Goal: Information Seeking & Learning: Learn about a topic

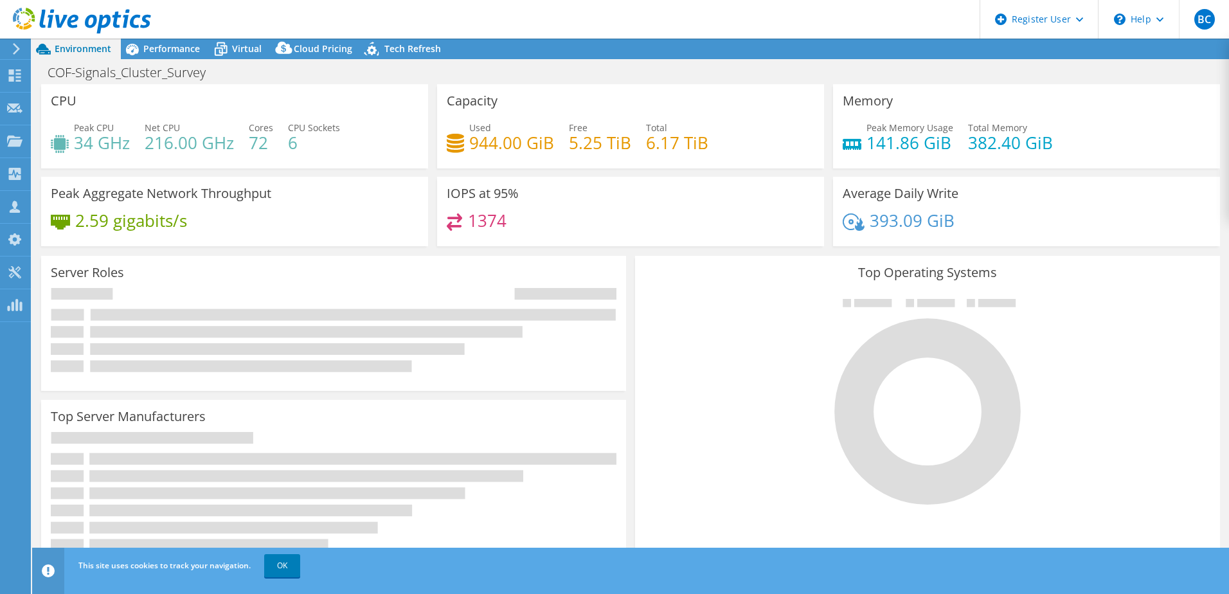
select select "EUFrankfurt"
select select "USD"
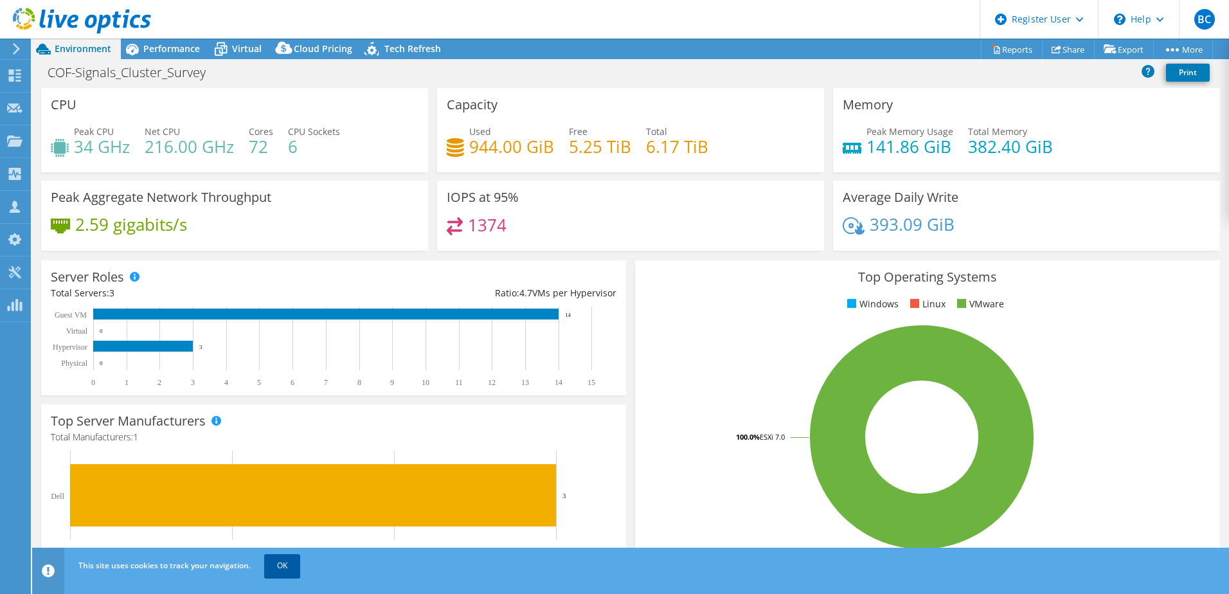
click at [289, 572] on link "OK" at bounding box center [282, 565] width 36 height 23
select select "USWest"
select select "USD"
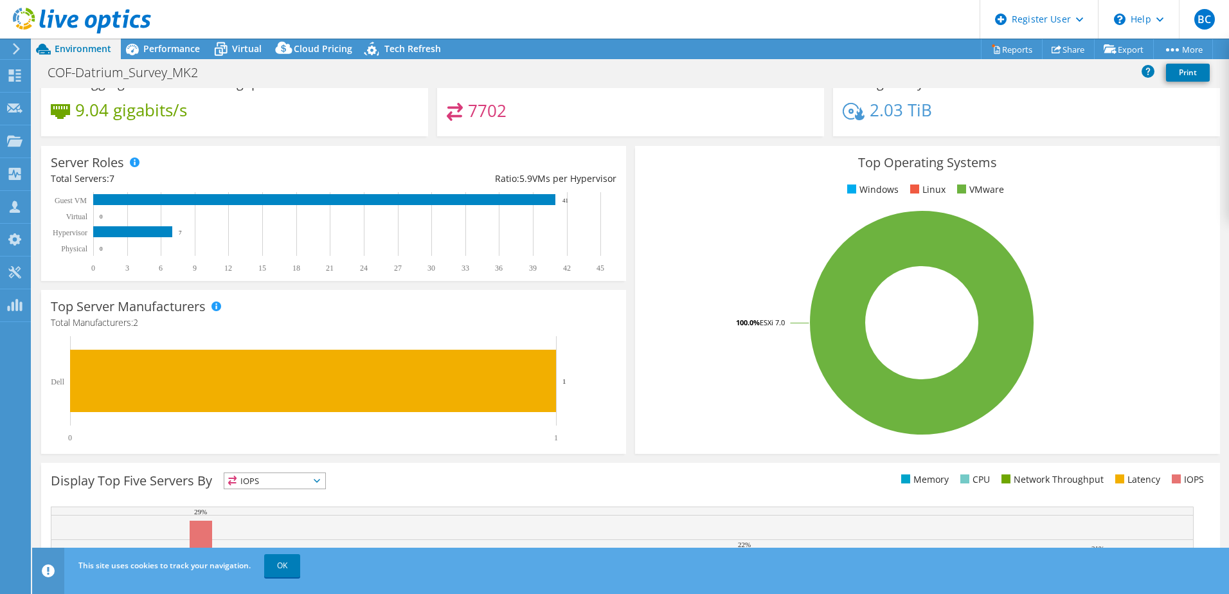
scroll to position [129, 0]
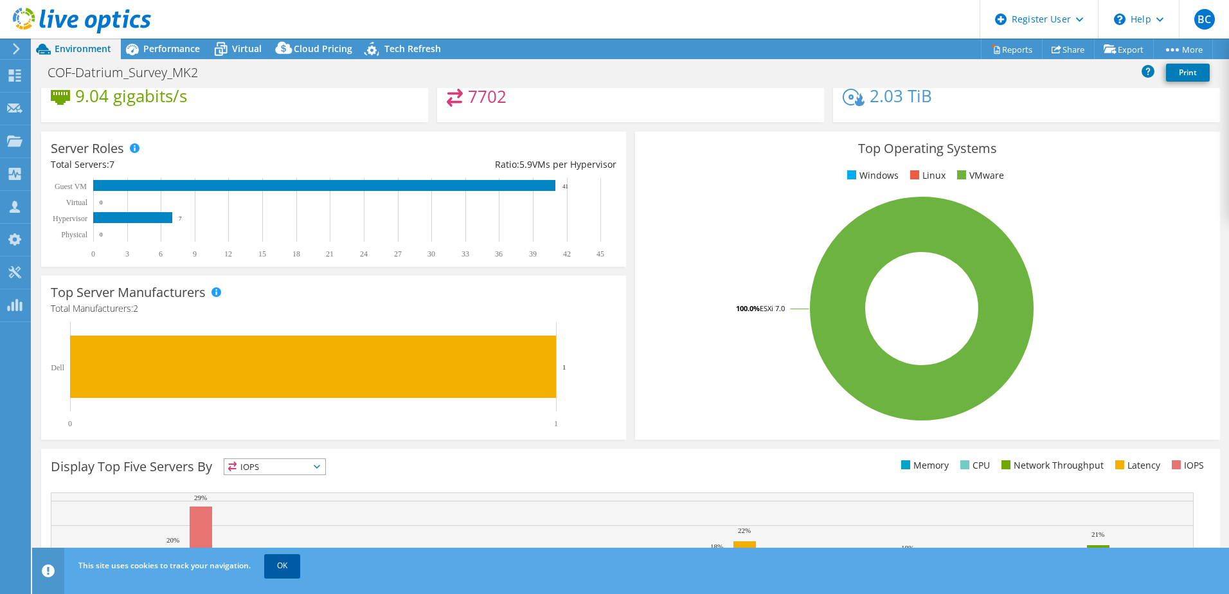
click at [283, 564] on link "OK" at bounding box center [282, 565] width 36 height 23
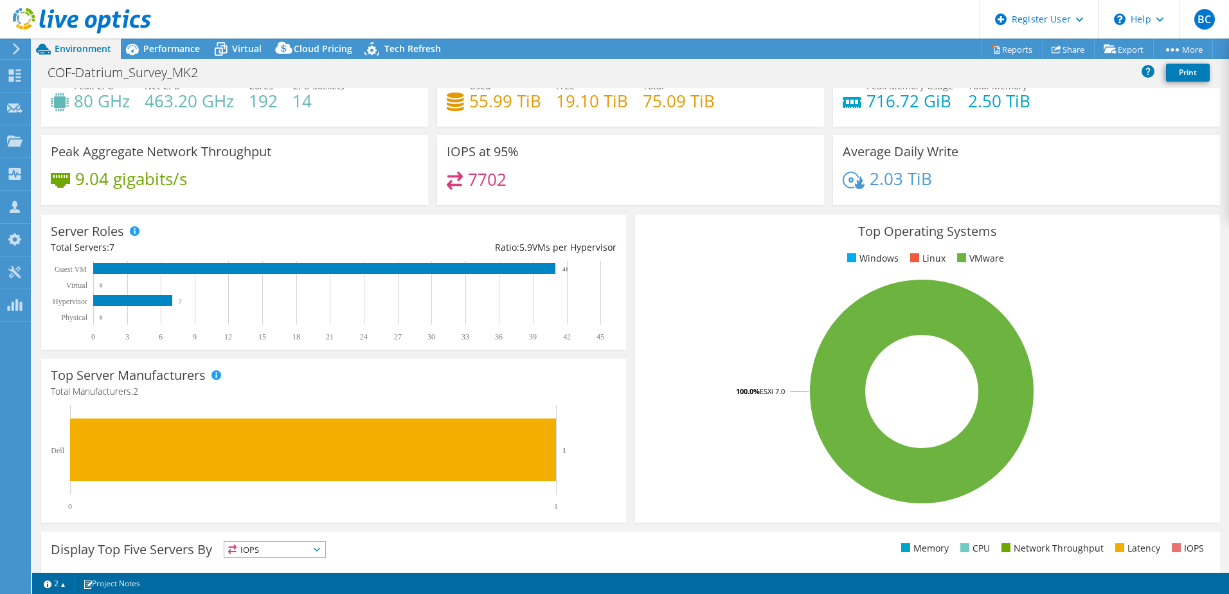
scroll to position [0, 0]
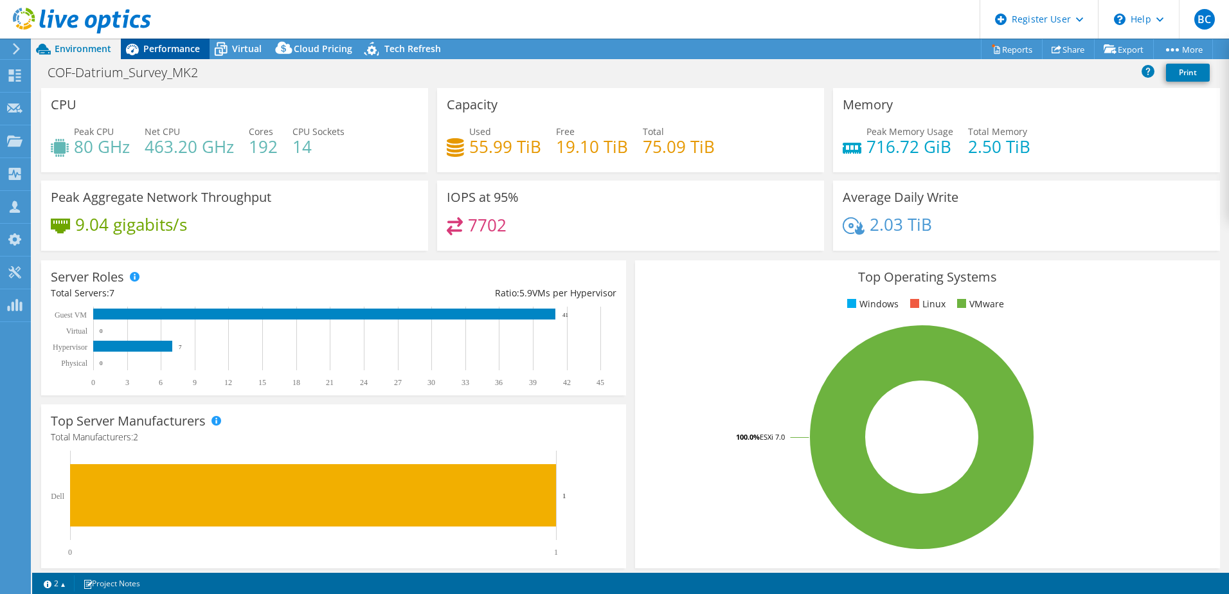
click at [173, 56] on div "Performance" at bounding box center [165, 49] width 89 height 21
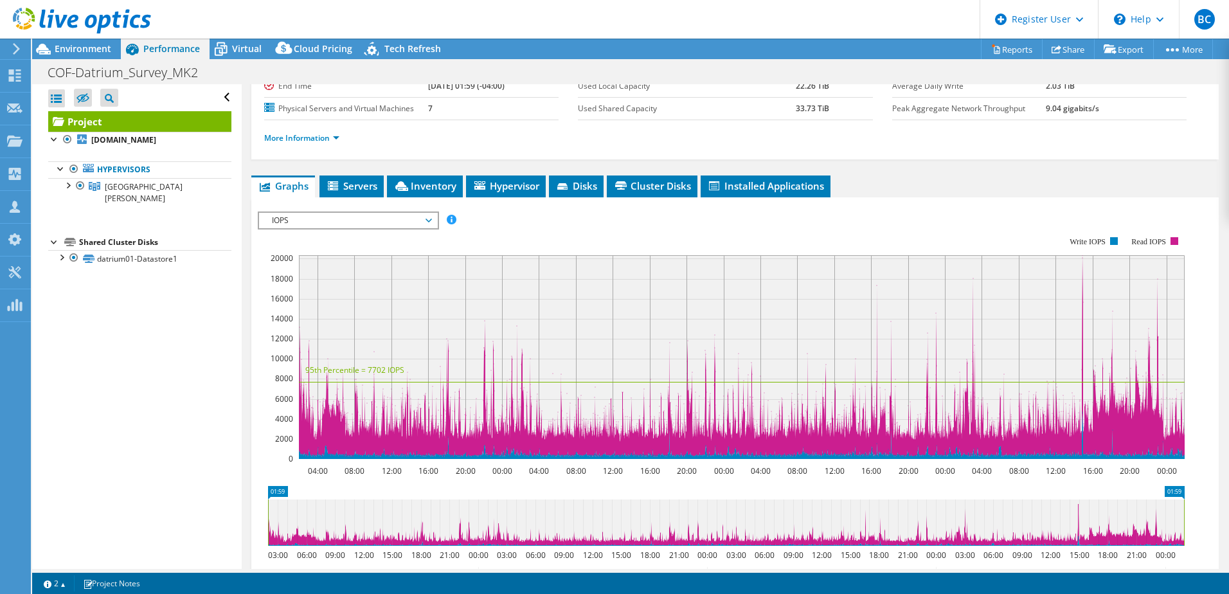
scroll to position [161, 0]
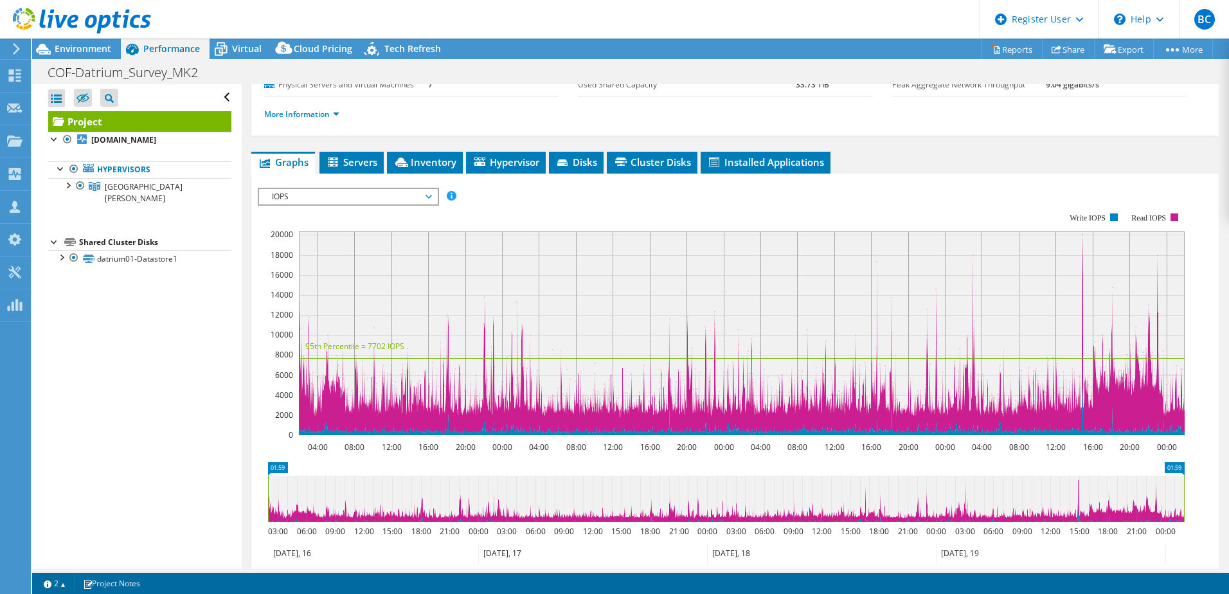
click at [320, 191] on span "IOPS" at bounding box center [348, 196] width 165 height 15
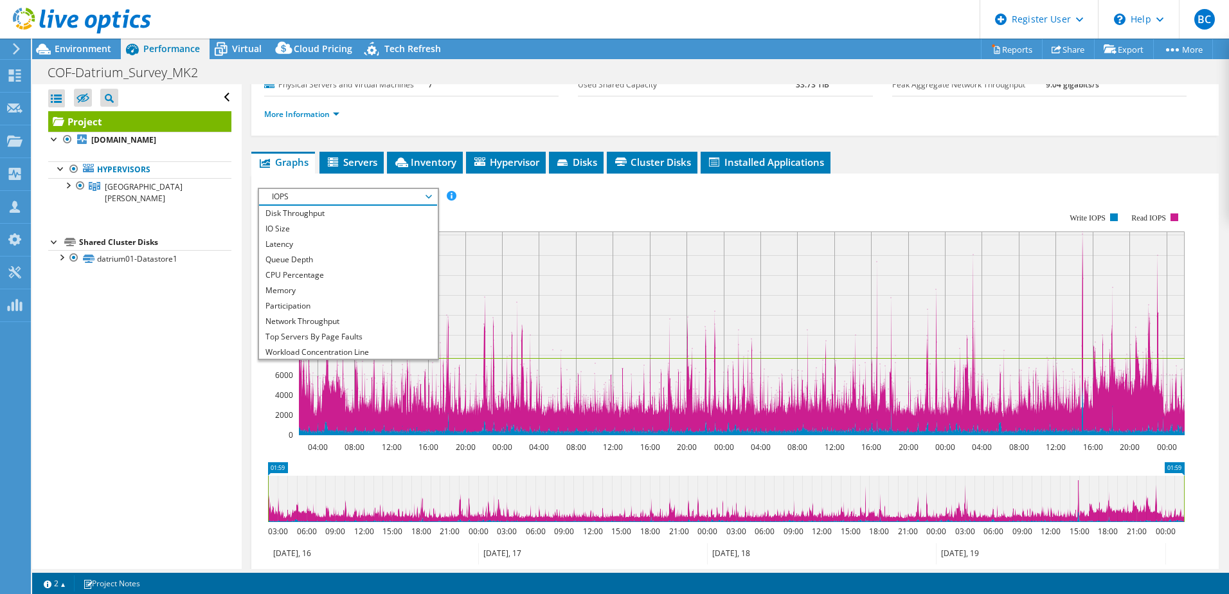
scroll to position [0, 0]
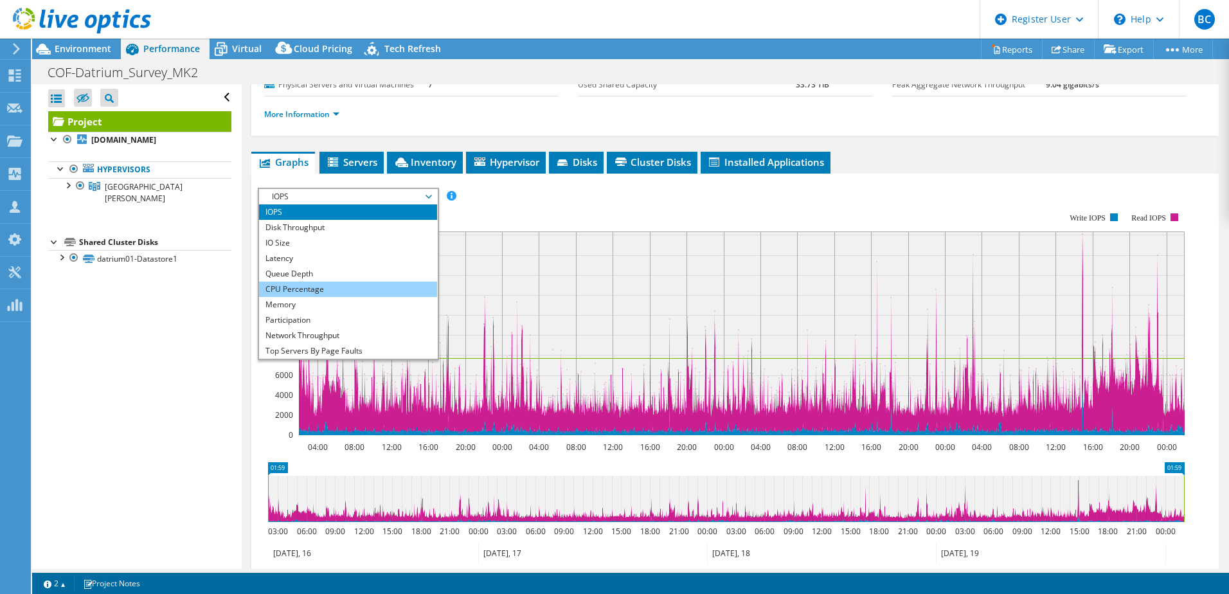
click at [321, 295] on li "CPU Percentage" at bounding box center [348, 289] width 178 height 15
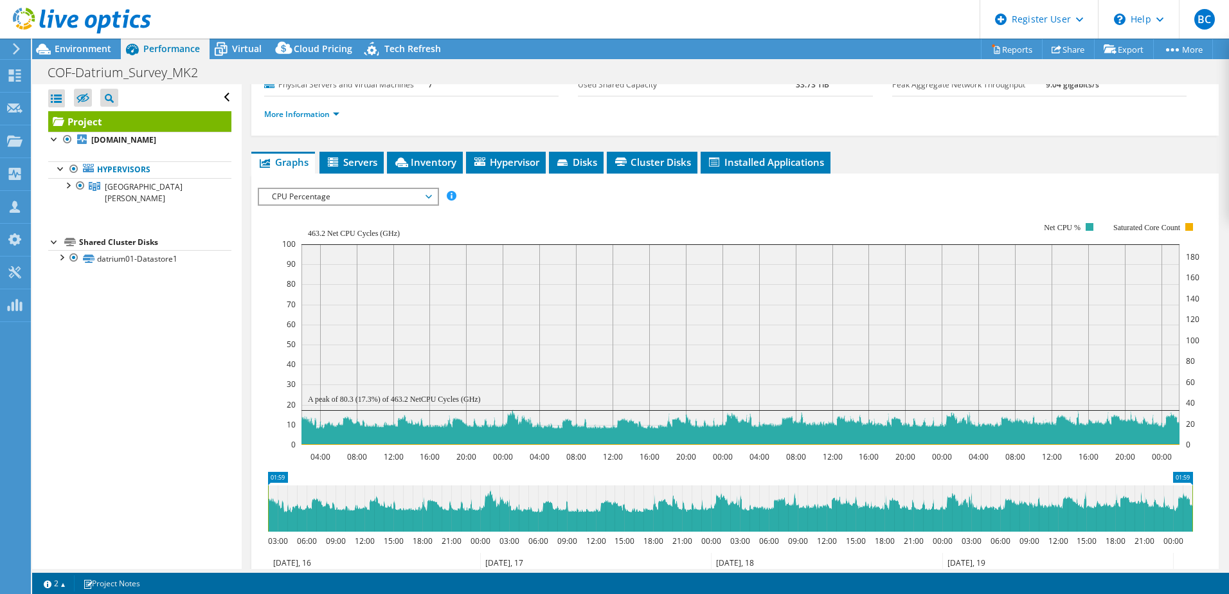
click at [364, 199] on span "CPU Percentage" at bounding box center [348, 196] width 165 height 15
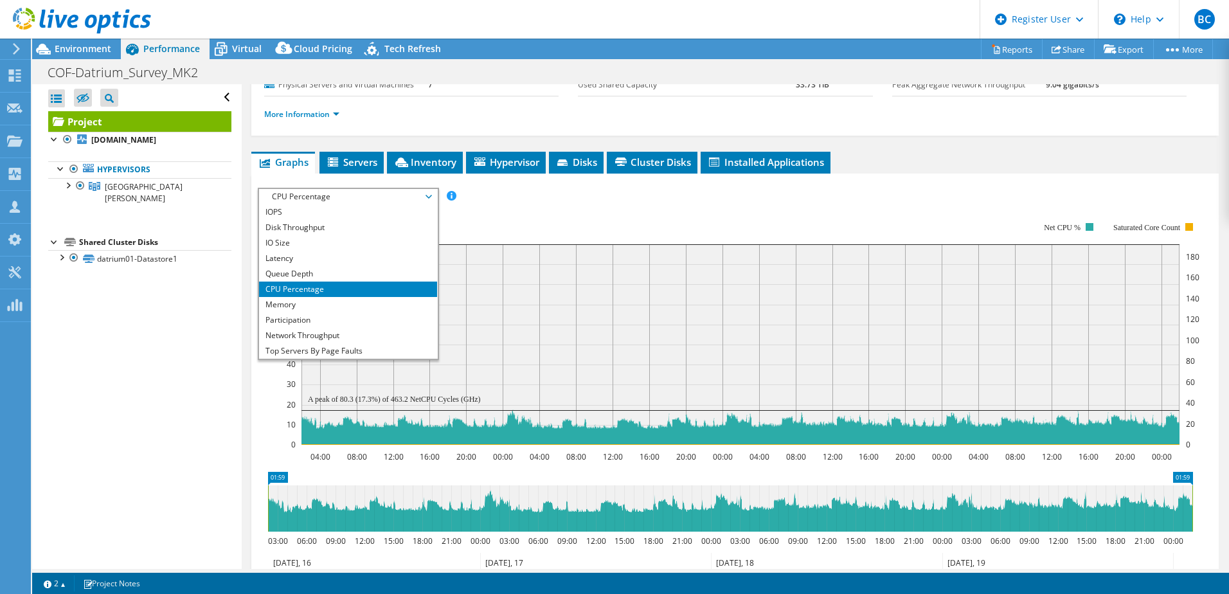
click at [583, 221] on rect at bounding box center [740, 333] width 917 height 257
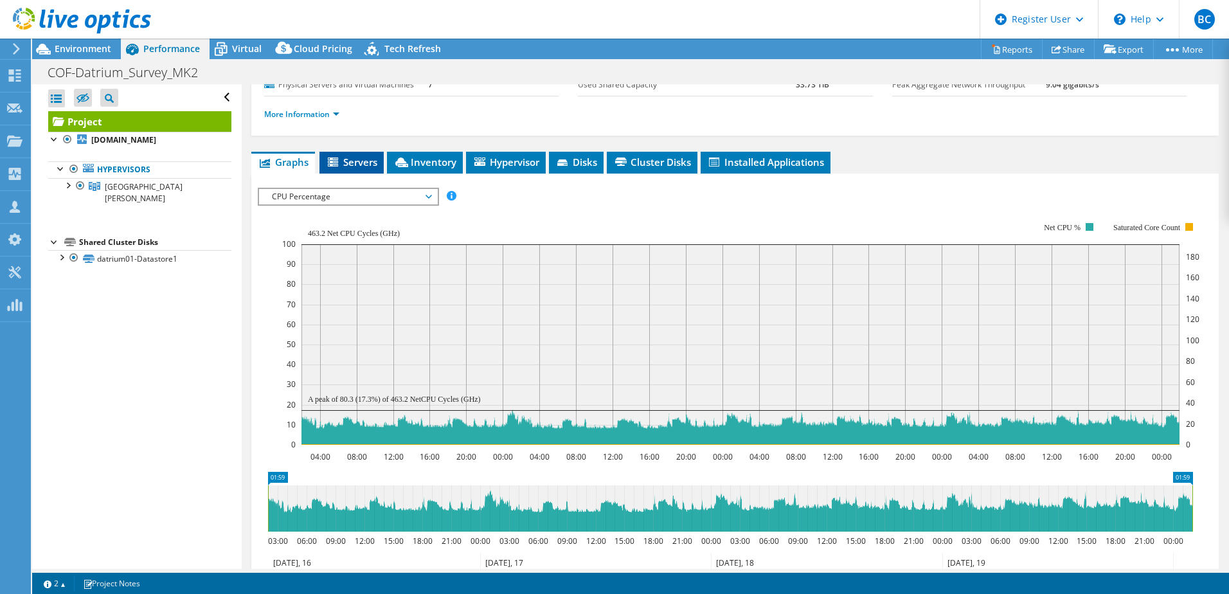
click at [356, 158] on span "Servers" at bounding box center [351, 162] width 51 height 13
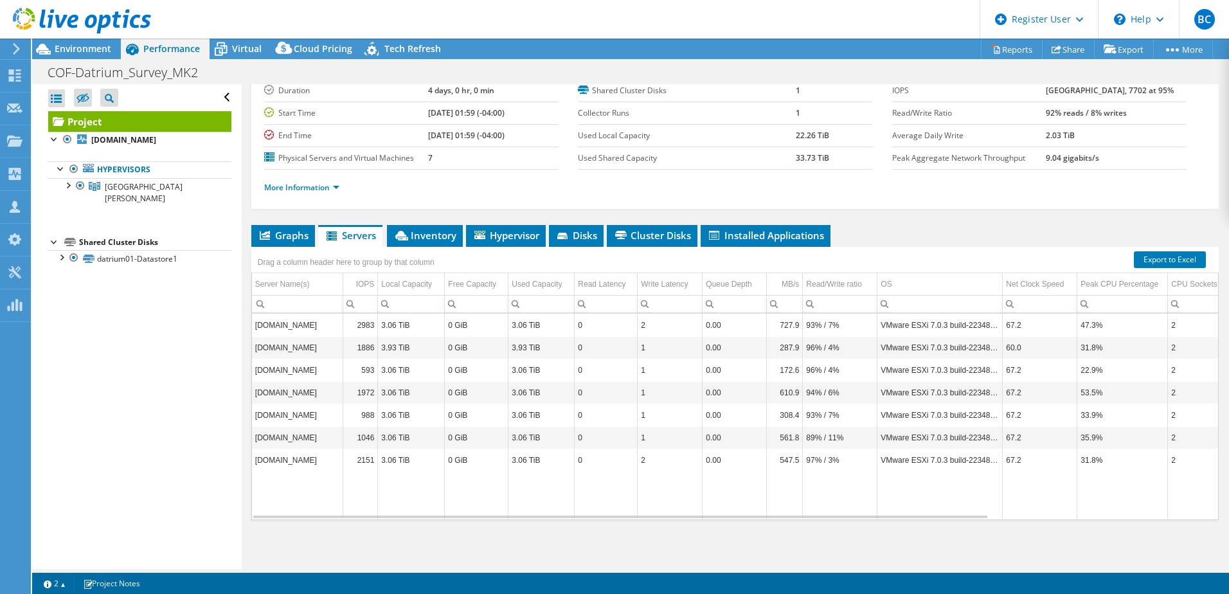
click at [311, 322] on td "datriumvh03.city.fxva.net" at bounding box center [297, 325] width 91 height 23
drag, startPoint x: 311, startPoint y: 322, endPoint x: 442, endPoint y: 327, distance: 131.2
click at [442, 327] on td "3.06 TiB" at bounding box center [411, 325] width 67 height 23
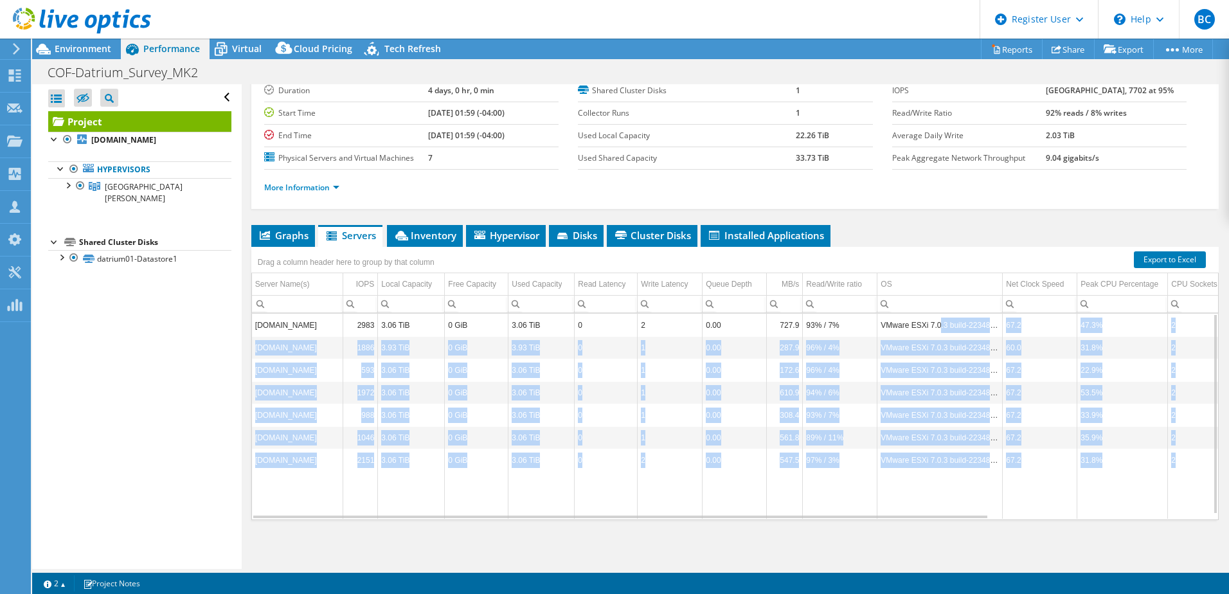
drag, startPoint x: 944, startPoint y: 332, endPoint x: 1206, endPoint y: 332, distance: 261.7
click at [1206, 332] on div "datriumvh03.city.fxva.net 2983 3.06 TiB 0 GiB 3.06 TiB 0 2 0.00 727.9 93% / 7% …" at bounding box center [735, 417] width 966 height 206
drag, startPoint x: 1206, startPoint y: 332, endPoint x: 1125, endPoint y: 338, distance: 81.3
click at [1126, 338] on td "31.8%" at bounding box center [1123, 347] width 91 height 23
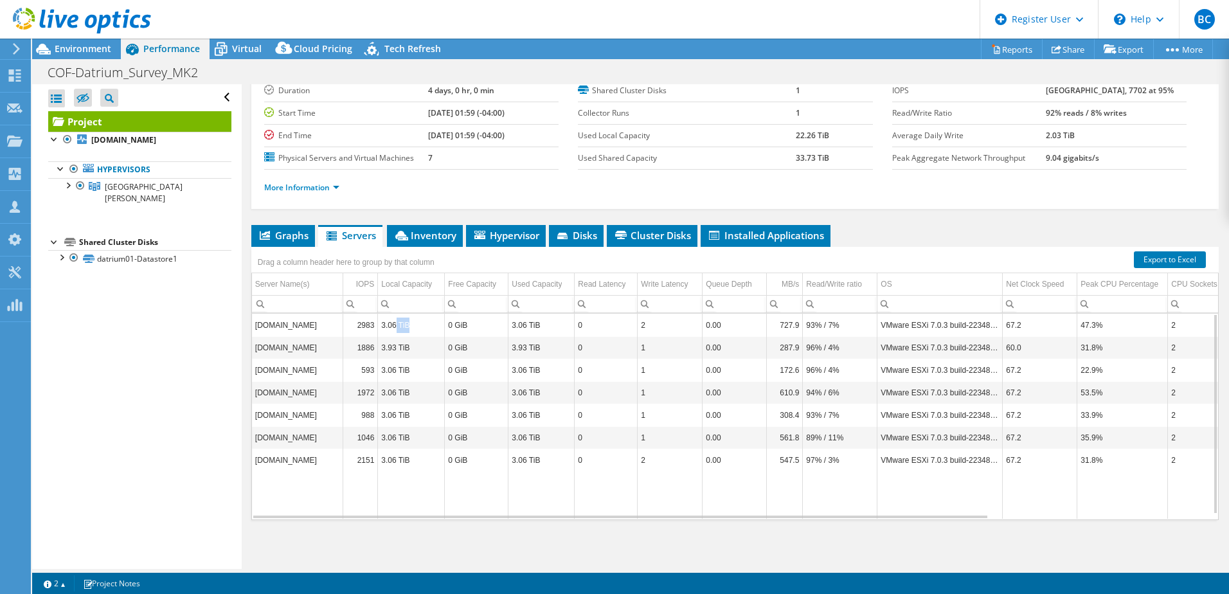
drag, startPoint x: 395, startPoint y: 336, endPoint x: 417, endPoint y: 332, distance: 21.6
click at [417, 332] on td "3.06 TiB" at bounding box center [411, 325] width 67 height 23
click at [421, 332] on td "3.06 TiB" at bounding box center [411, 325] width 67 height 23
drag, startPoint x: 430, startPoint y: 329, endPoint x: 385, endPoint y: 329, distance: 45.0
click at [385, 329] on td "3.06 TiB" at bounding box center [411, 325] width 67 height 23
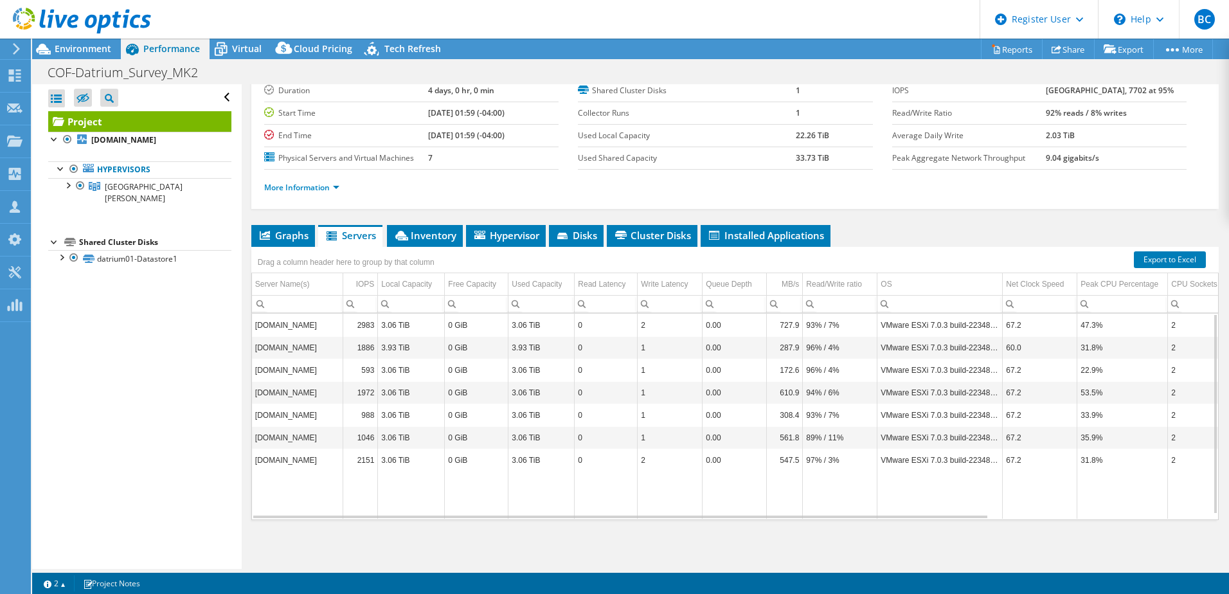
drag, startPoint x: 385, startPoint y: 329, endPoint x: 523, endPoint y: 333, distance: 137.6
click at [523, 333] on td "3.06 TiB" at bounding box center [542, 325] width 66 height 23
click at [308, 338] on td "datriumvh07.city.fxva.net" at bounding box center [297, 347] width 91 height 23
click at [313, 352] on td "datriumvh07.city.fxva.net" at bounding box center [297, 347] width 91 height 23
click at [318, 375] on td "datriumvh06.city.fxva.net" at bounding box center [297, 370] width 91 height 23
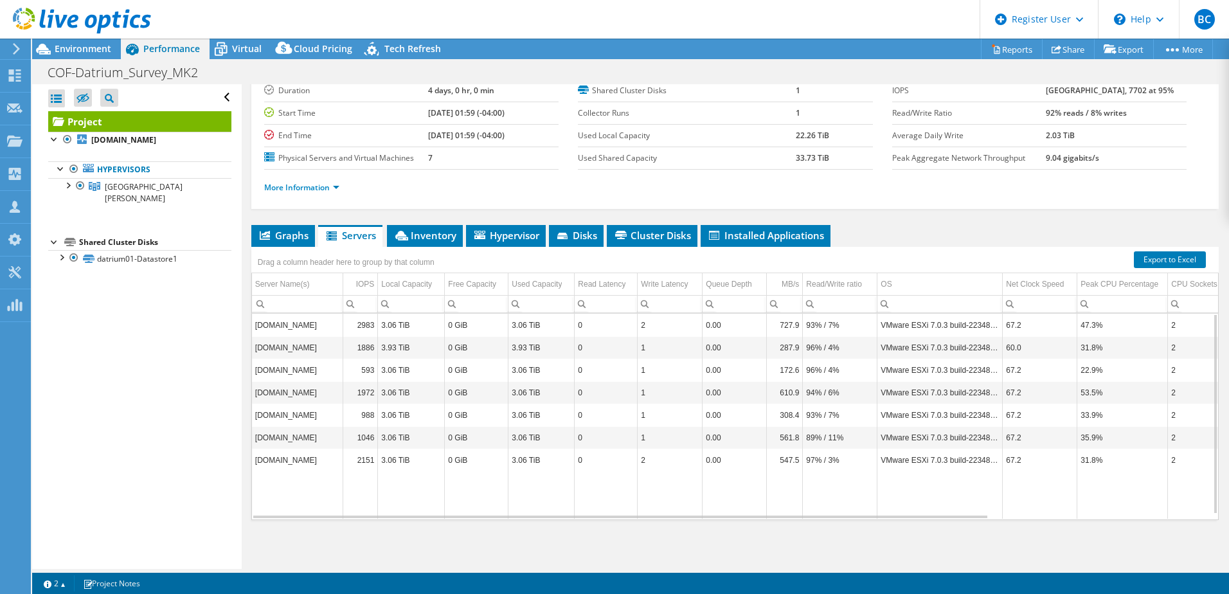
click at [320, 397] on td "datriumvh02.city.fxva.net" at bounding box center [297, 392] width 91 height 23
click at [318, 413] on td "datriumvh04.city.fxva.net" at bounding box center [297, 415] width 91 height 23
click at [317, 445] on td "datriumvh01.city.fxva.net" at bounding box center [297, 437] width 91 height 23
click at [317, 459] on td "datriumvh05.city.fxva.net" at bounding box center [297, 460] width 91 height 23
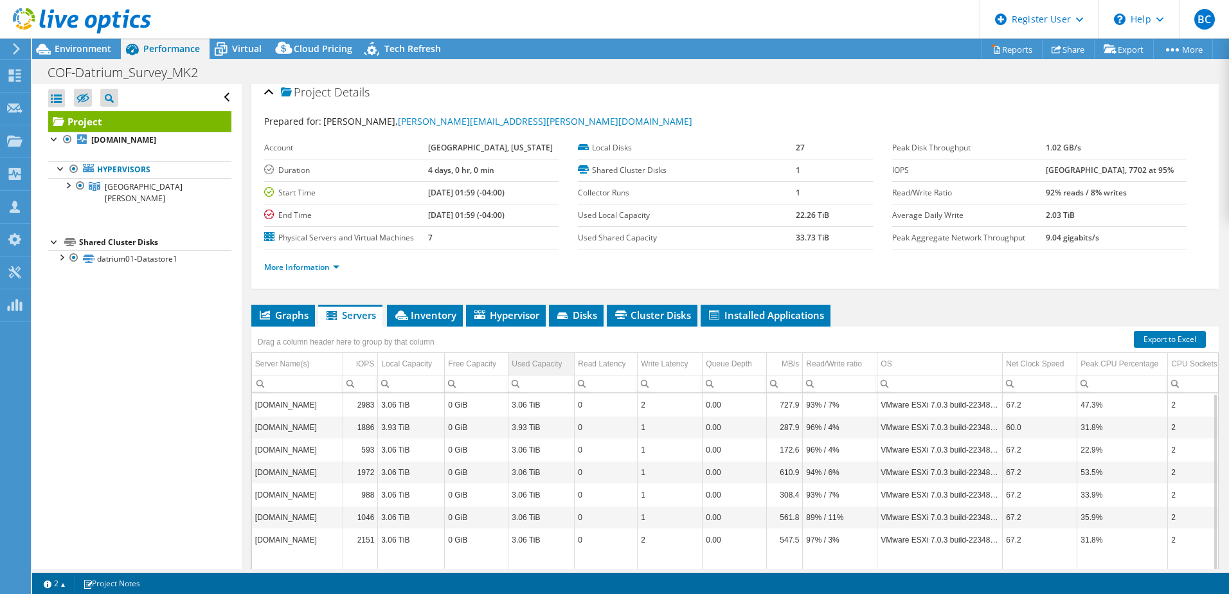
scroll to position [1, 0]
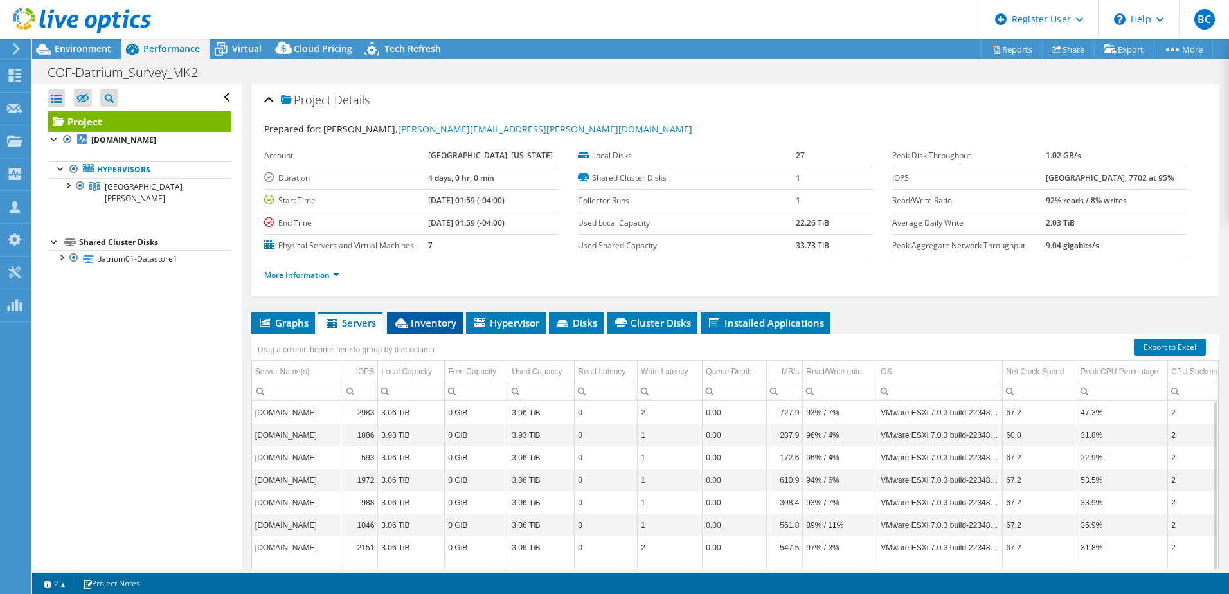
click at [447, 325] on span "Inventory" at bounding box center [424, 322] width 63 height 13
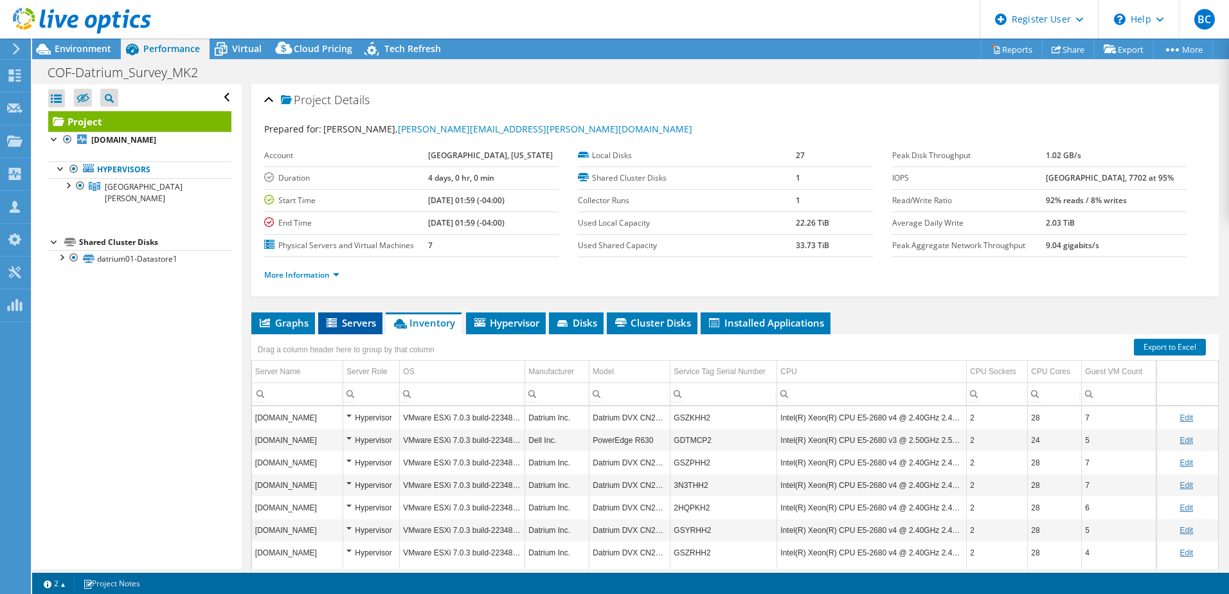
click at [370, 320] on span "Servers" at bounding box center [350, 322] width 51 height 13
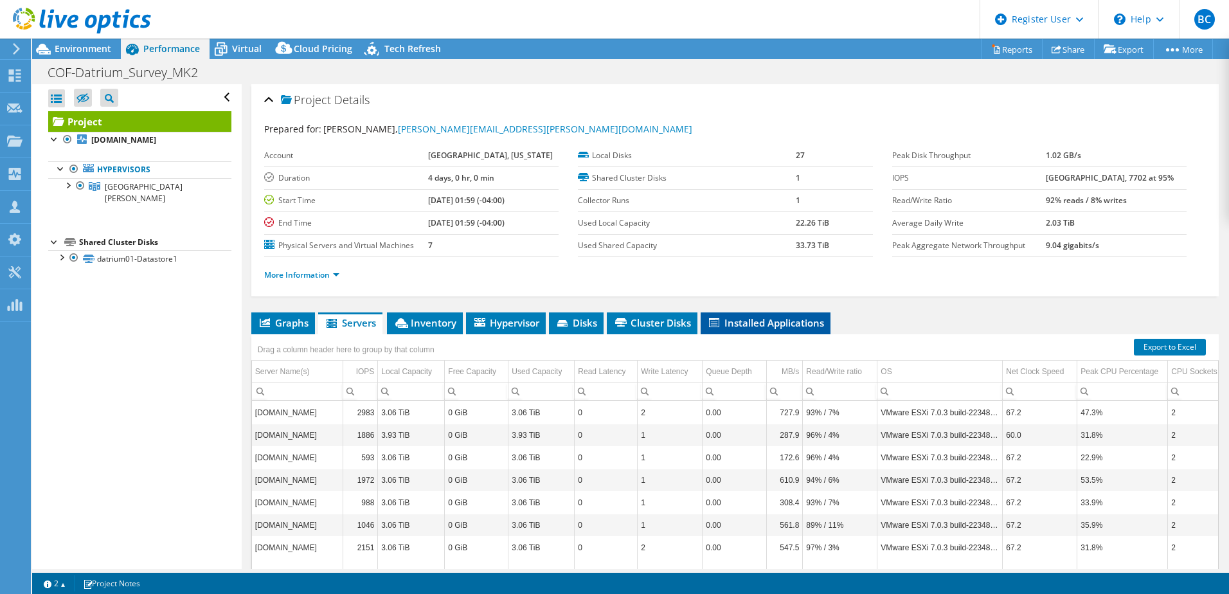
click at [772, 324] on span "Installed Applications" at bounding box center [765, 322] width 117 height 13
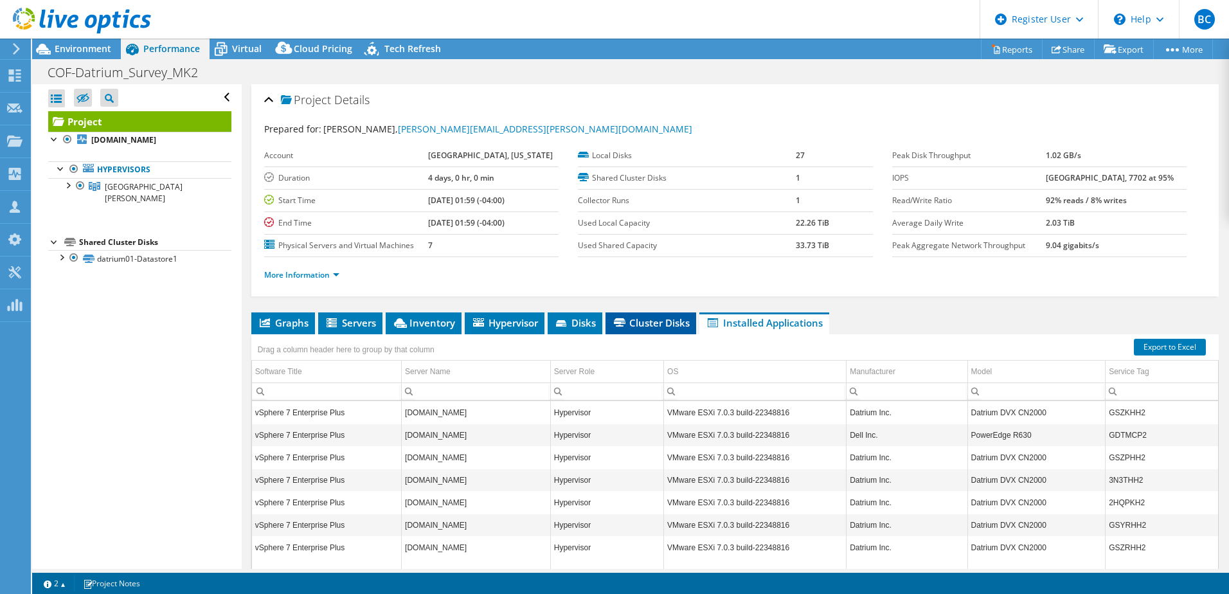
click at [677, 323] on span "Cluster Disks" at bounding box center [651, 322] width 78 height 13
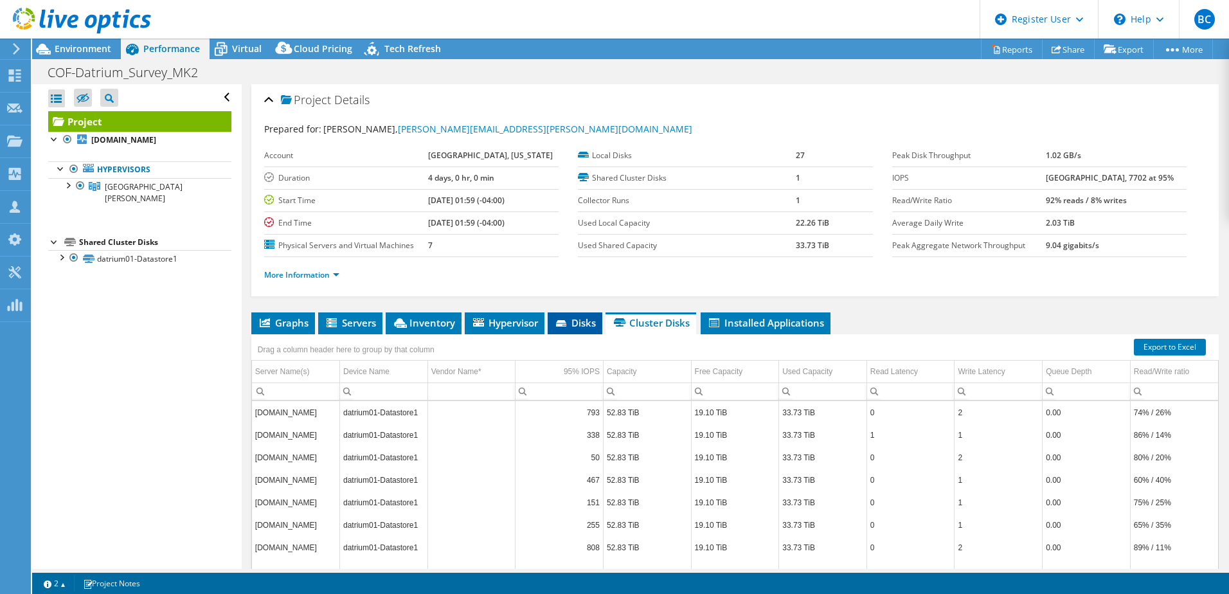
click at [586, 323] on span "Disks" at bounding box center [575, 322] width 42 height 13
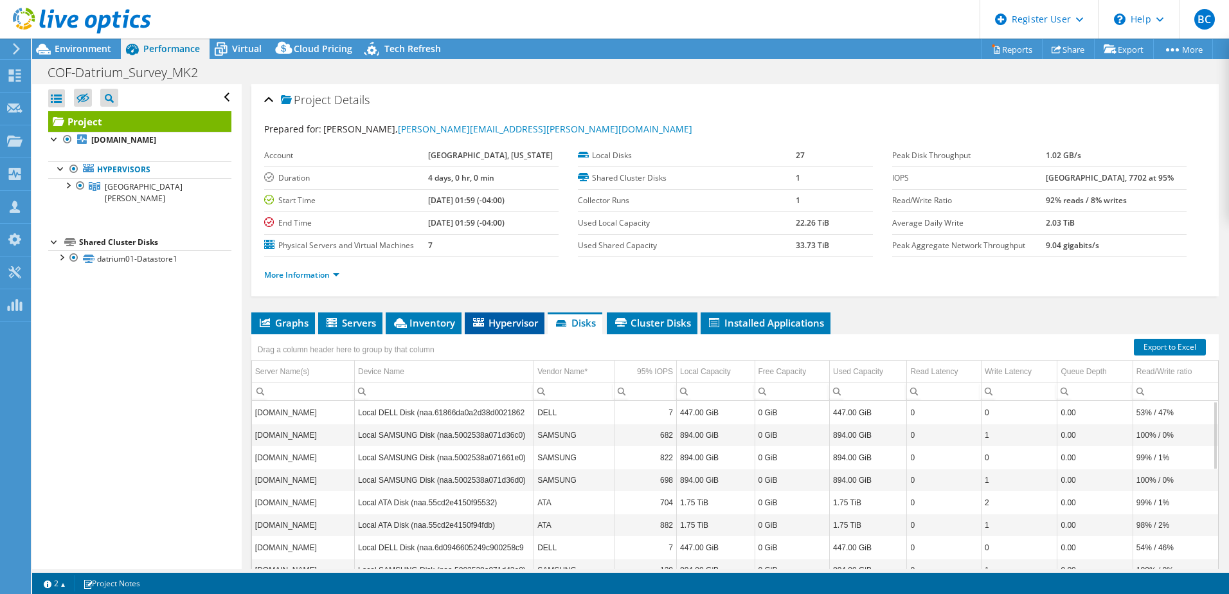
click at [511, 321] on span "Hypervisor" at bounding box center [504, 322] width 67 height 13
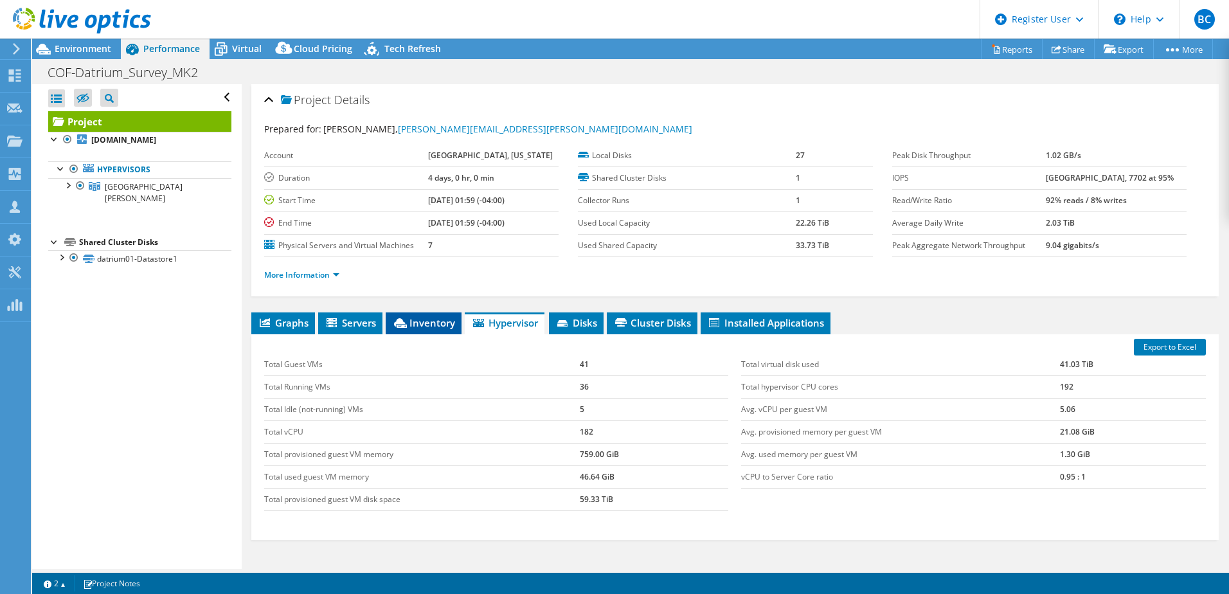
click at [453, 323] on span "Inventory" at bounding box center [423, 322] width 63 height 13
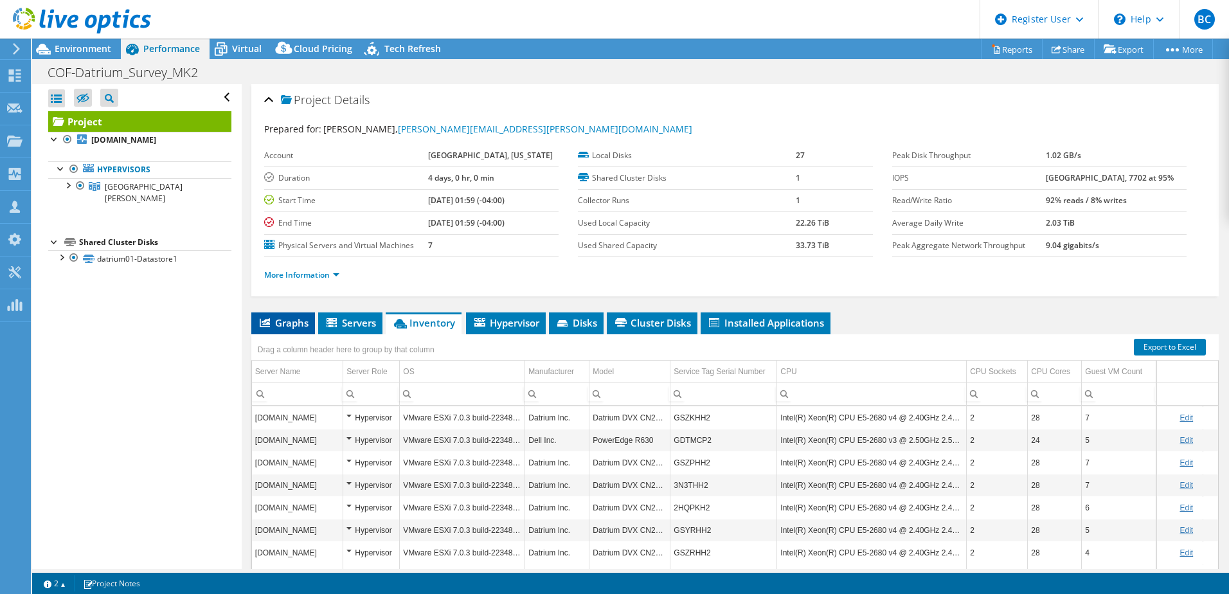
click at [294, 322] on span "Graphs" at bounding box center [283, 322] width 51 height 13
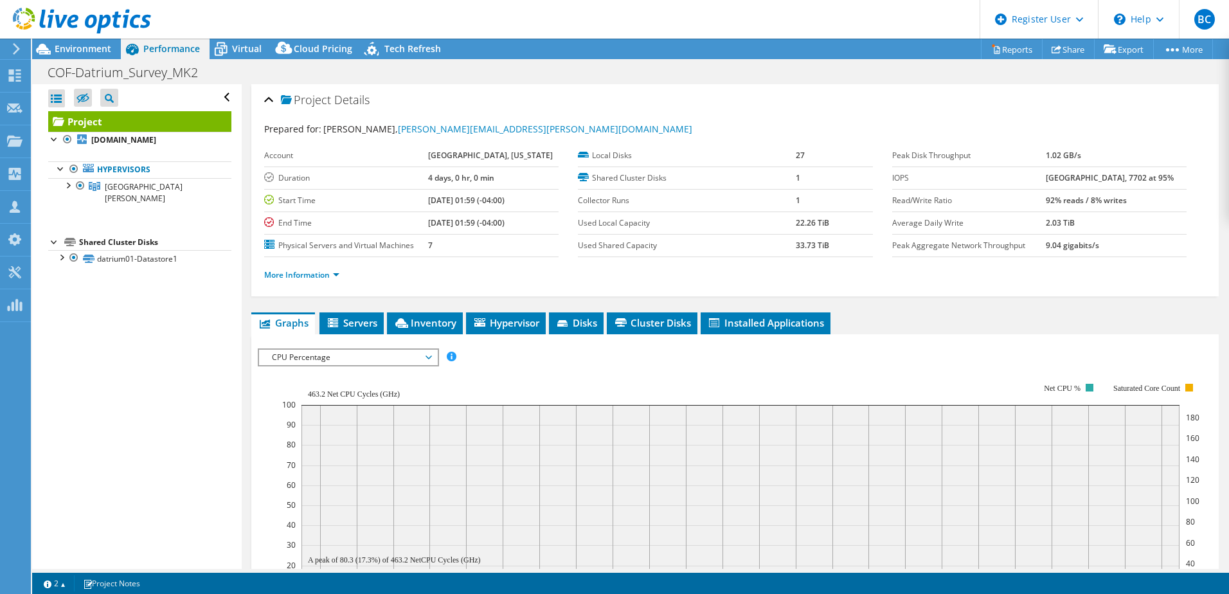
click at [208, 46] on div "Performance" at bounding box center [165, 49] width 89 height 21
click at [260, 41] on div "Virtual" at bounding box center [241, 49] width 62 height 21
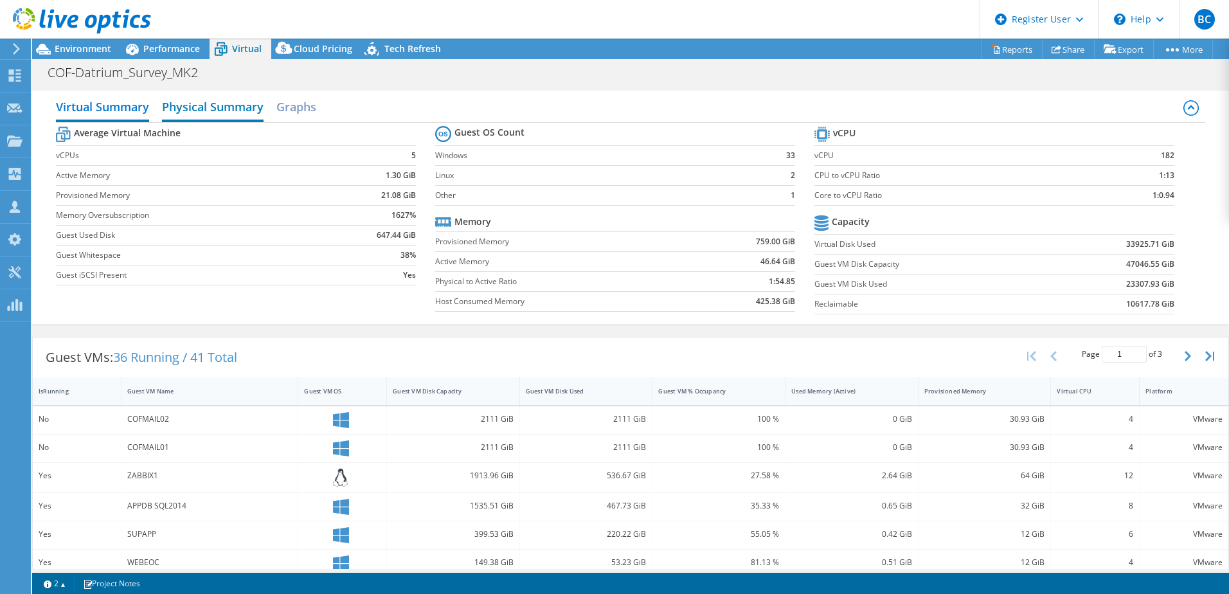
click at [222, 113] on h2 "Physical Summary" at bounding box center [213, 108] width 102 height 28
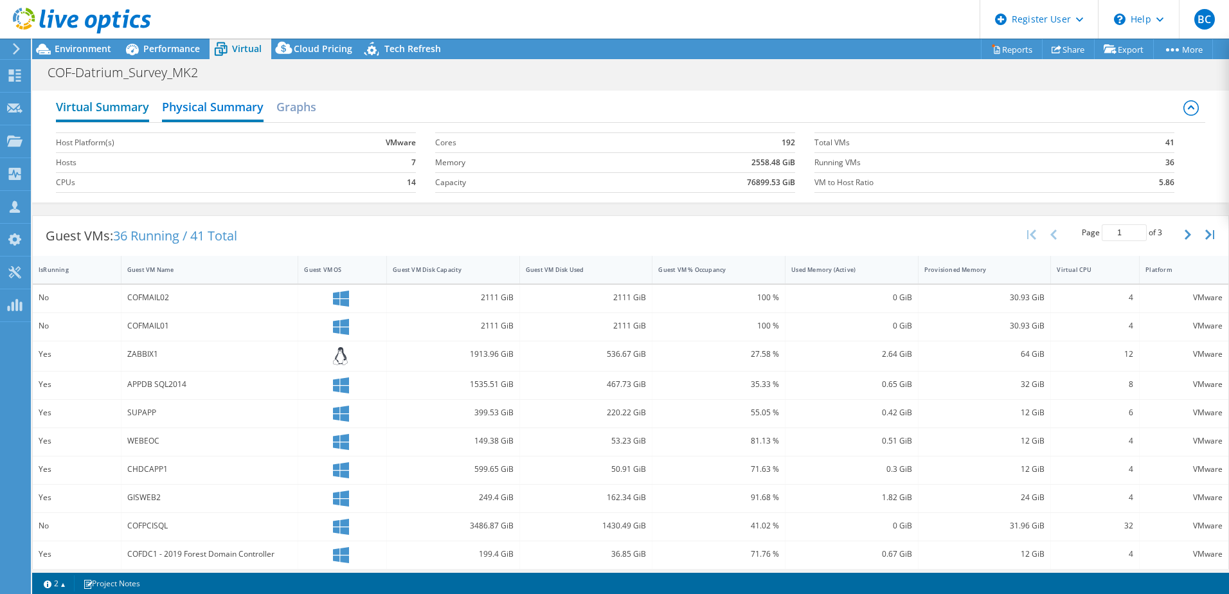
click at [120, 99] on h2 "Virtual Summary" at bounding box center [102, 108] width 93 height 28
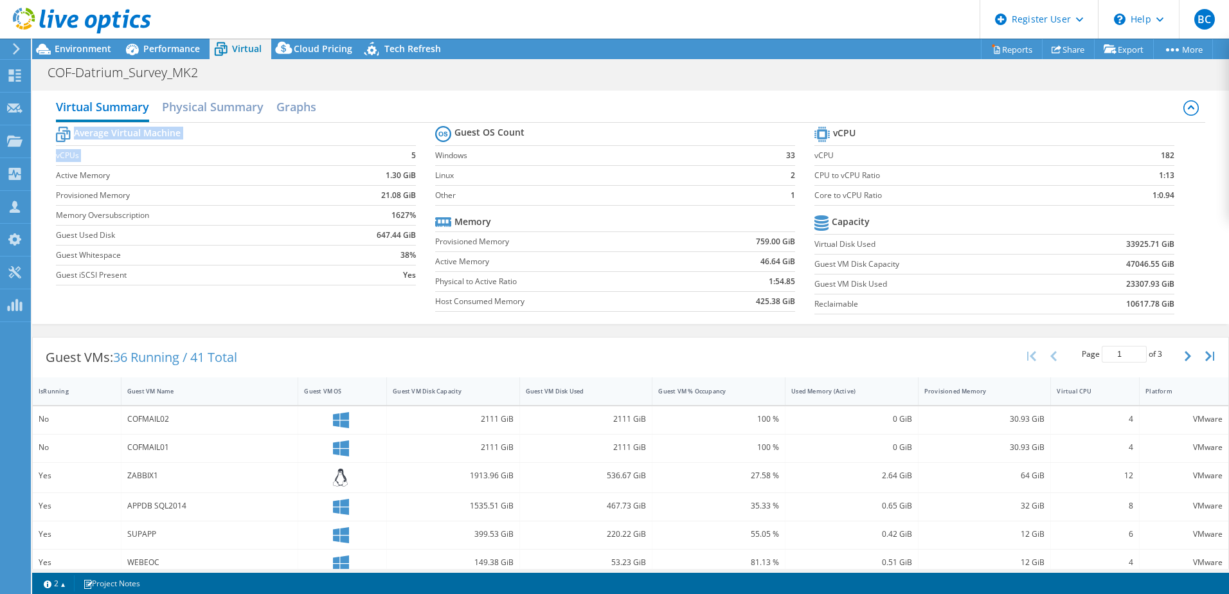
drag, startPoint x: 414, startPoint y: 156, endPoint x: 404, endPoint y: 156, distance: 10.3
click at [404, 156] on section "Average Virtual Machine vCPUs 5 Active Memory 1.30 GiB Provisioned Memory 21.08…" at bounding box center [245, 207] width 379 height 168
click at [404, 156] on td "5" at bounding box center [373, 155] width 86 height 20
click at [412, 155] on td "5" at bounding box center [373, 155] width 86 height 20
click at [412, 155] on b "5" at bounding box center [413, 155] width 5 height 13
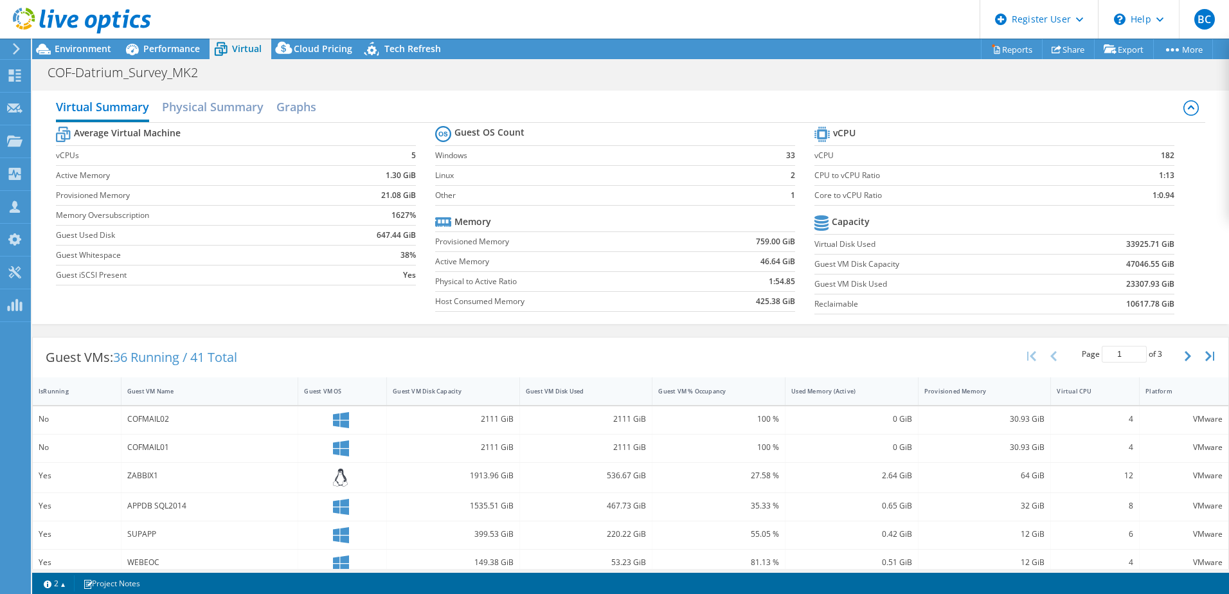
click at [390, 311] on div "Average Virtual Machine vCPUs 5 Active Memory 1.30 GiB Provisioned Memory 21.08…" at bounding box center [631, 222] width 1150 height 198
drag, startPoint x: 1173, startPoint y: 176, endPoint x: 1152, endPoint y: 176, distance: 21.9
click at [1152, 176] on section "vCPU vCPU 182 CPU to vCPU Ratio 1:13 Core to vCPU Ratio 1:0.94 Capacity Virtual…" at bounding box center [1004, 221] width 379 height 197
drag, startPoint x: 1152, startPoint y: 176, endPoint x: 1182, endPoint y: 183, distance: 30.9
click at [1182, 183] on section "vCPU vCPU 182 CPU to vCPU Ratio 1:13 Core to vCPU Ratio 1:0.94 Capacity Virtual…" at bounding box center [1004, 221] width 379 height 197
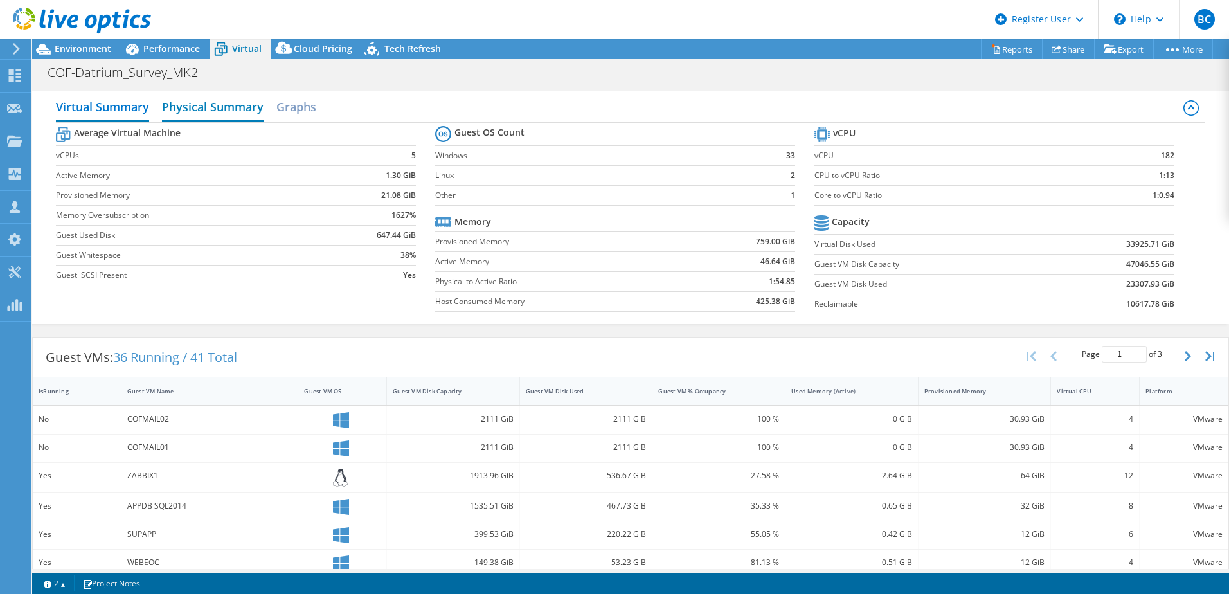
click at [251, 116] on h2 "Physical Summary" at bounding box center [213, 108] width 102 height 28
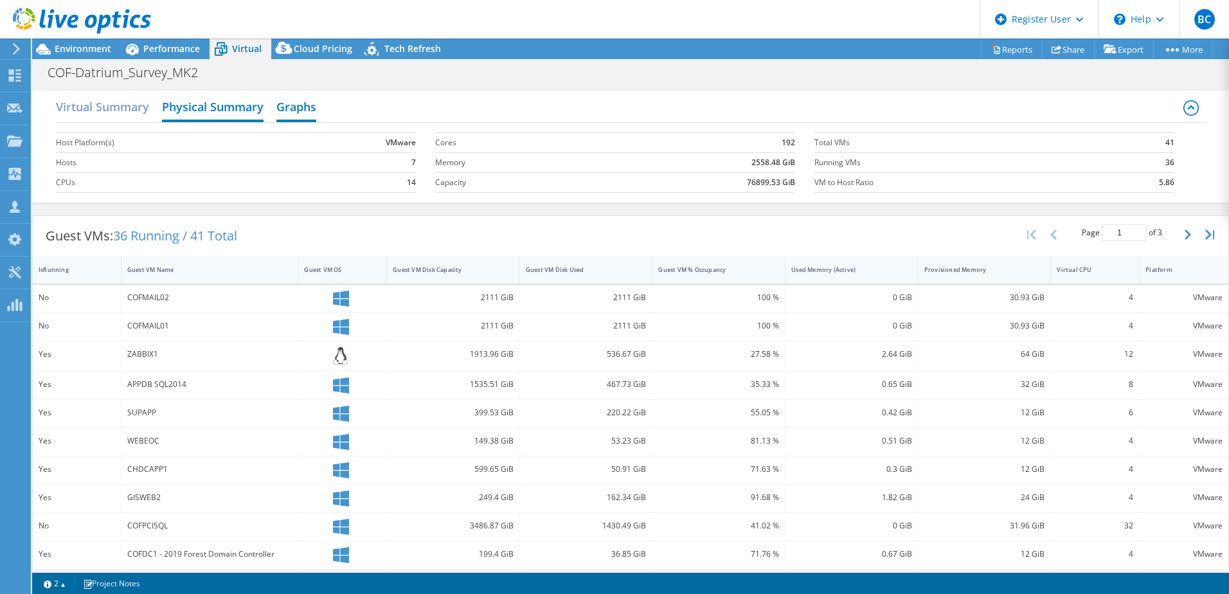
click at [300, 113] on h2 "Graphs" at bounding box center [296, 108] width 40 height 28
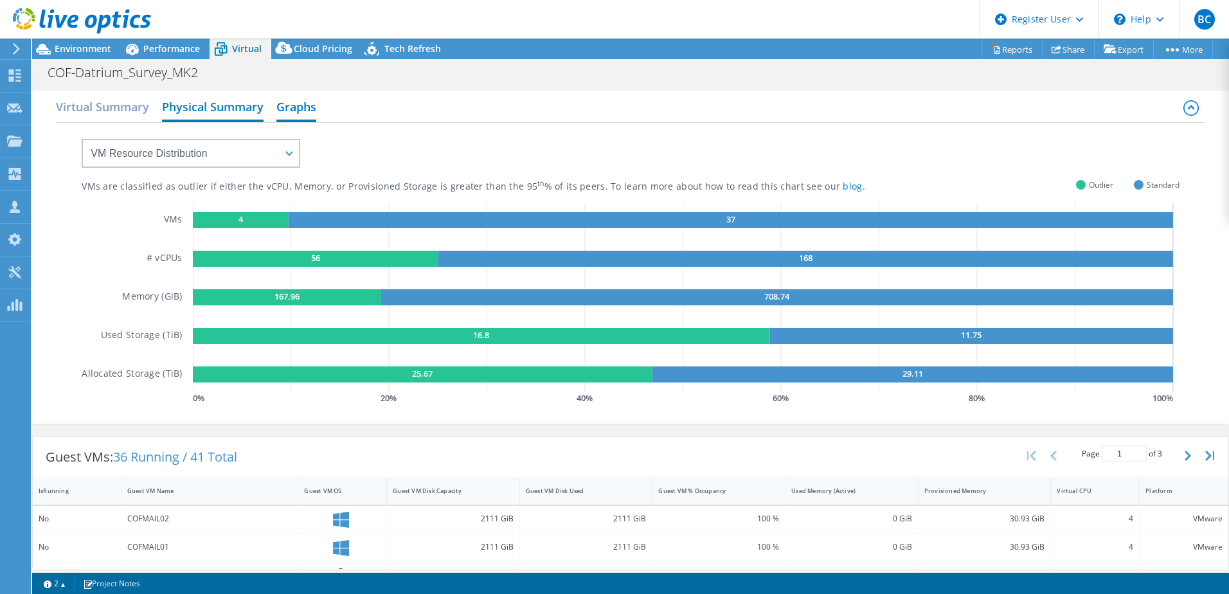
click at [177, 102] on h2 "Physical Summary" at bounding box center [213, 108] width 102 height 28
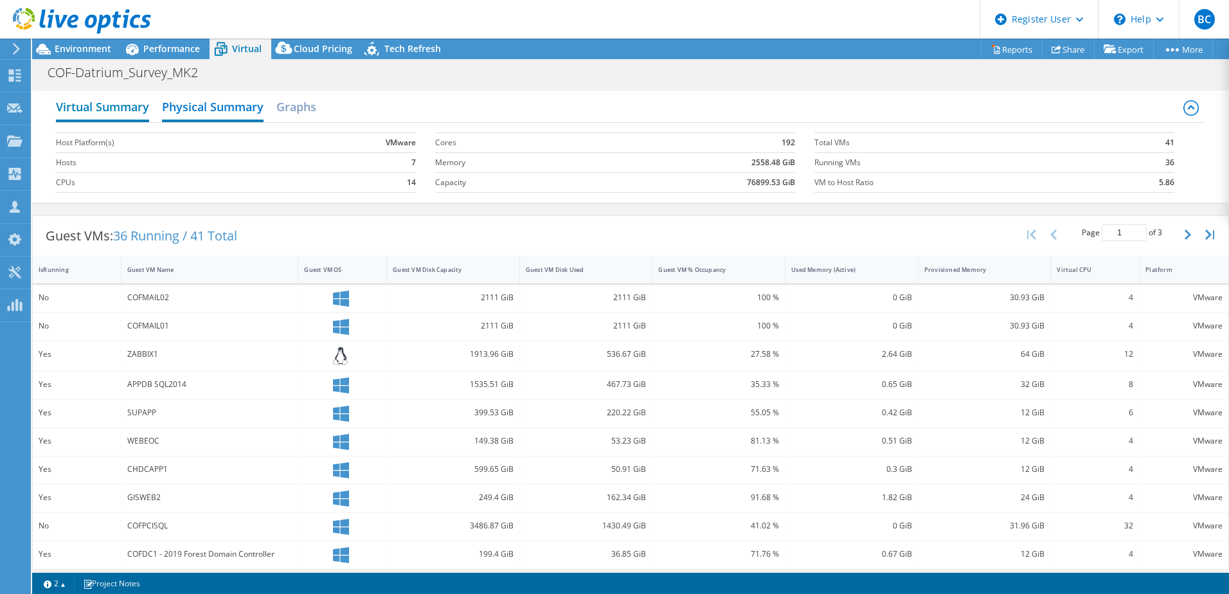
click at [104, 108] on h2 "Virtual Summary" at bounding box center [102, 108] width 93 height 28
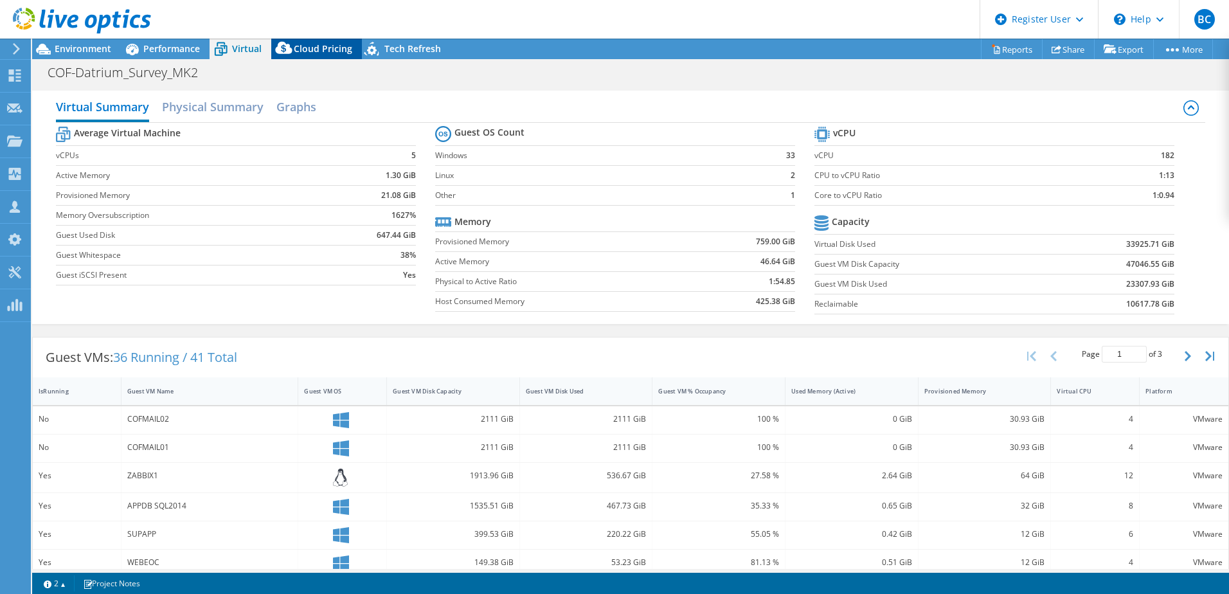
click at [325, 46] on span "Cloud Pricing" at bounding box center [323, 48] width 59 height 12
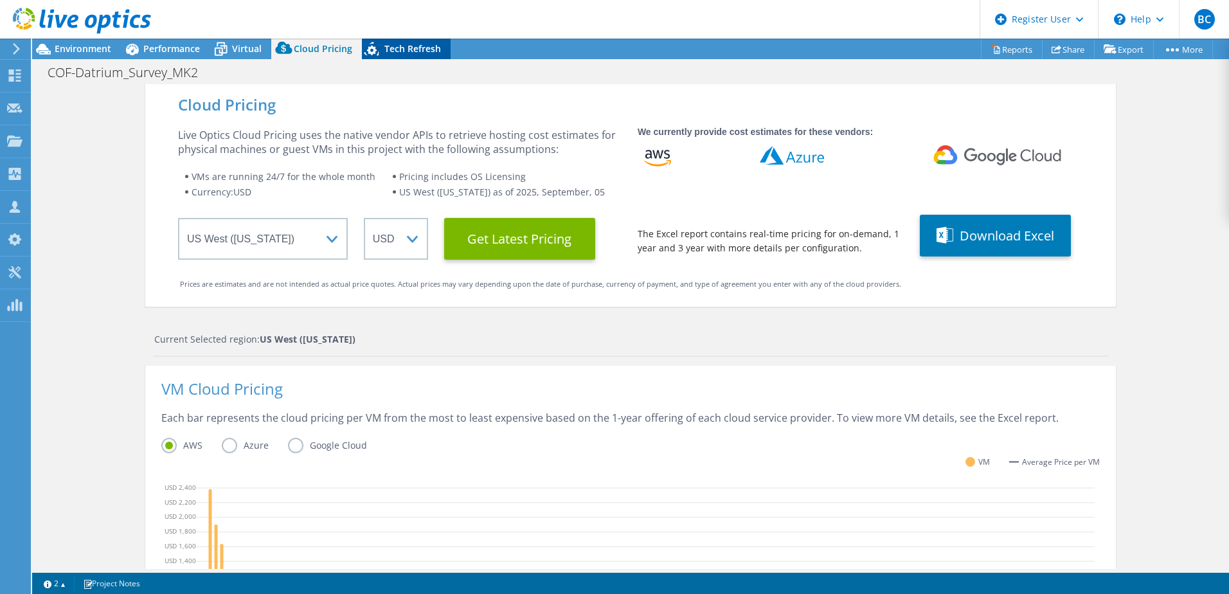
click at [417, 49] on span "Tech Refresh" at bounding box center [412, 48] width 57 height 12
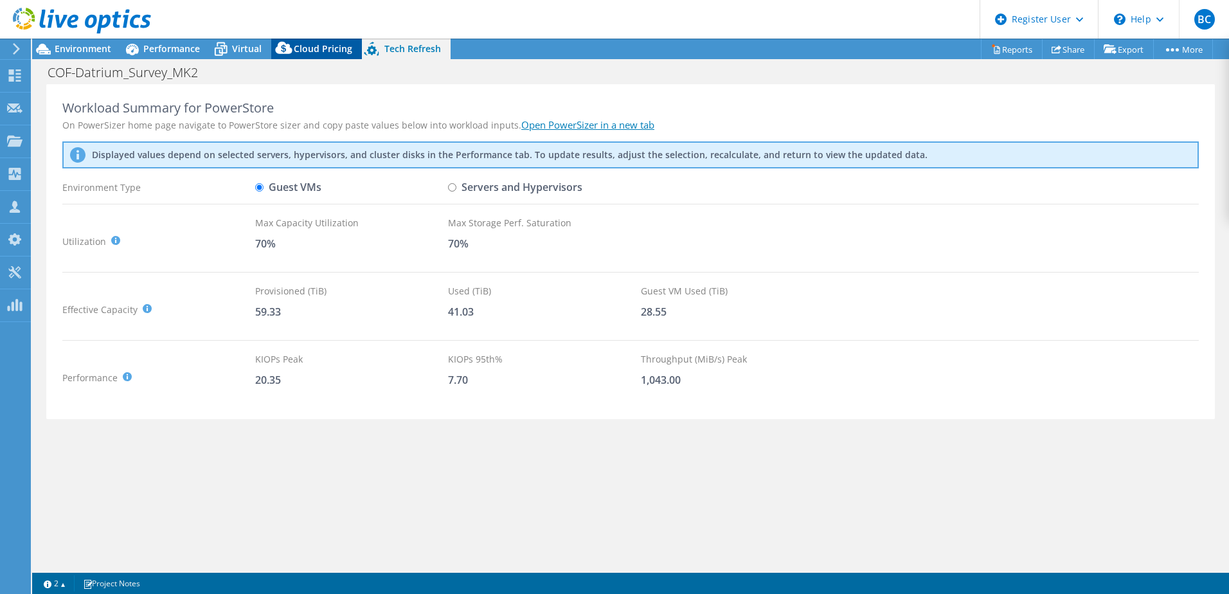
click at [352, 51] on div "Cloud Pricing" at bounding box center [316, 49] width 91 height 21
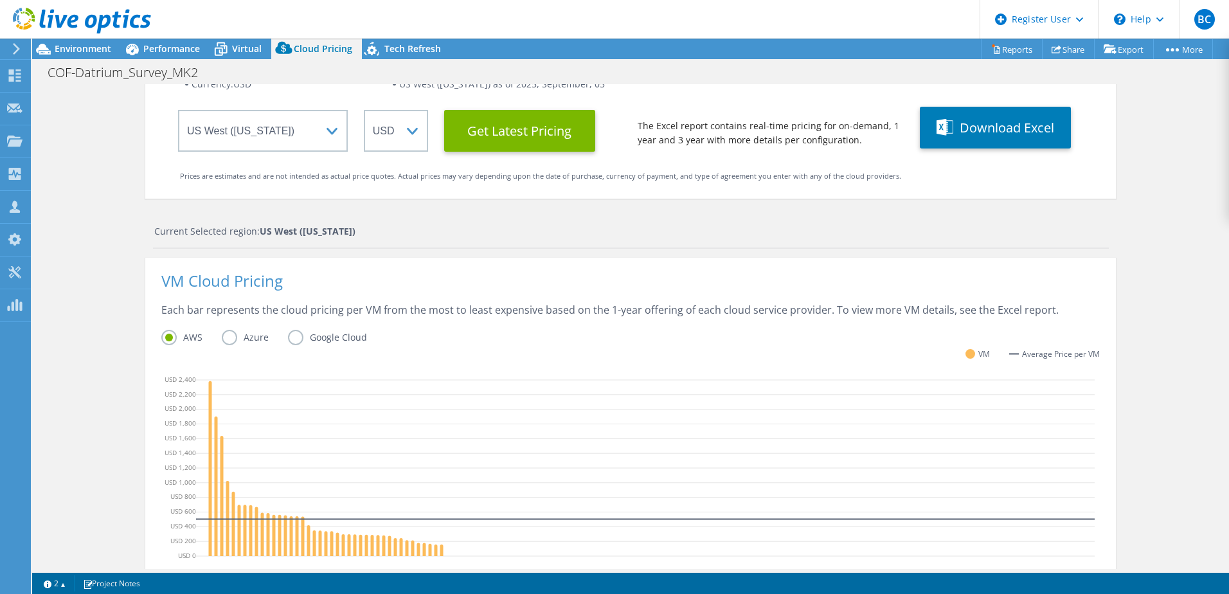
scroll to position [0, 0]
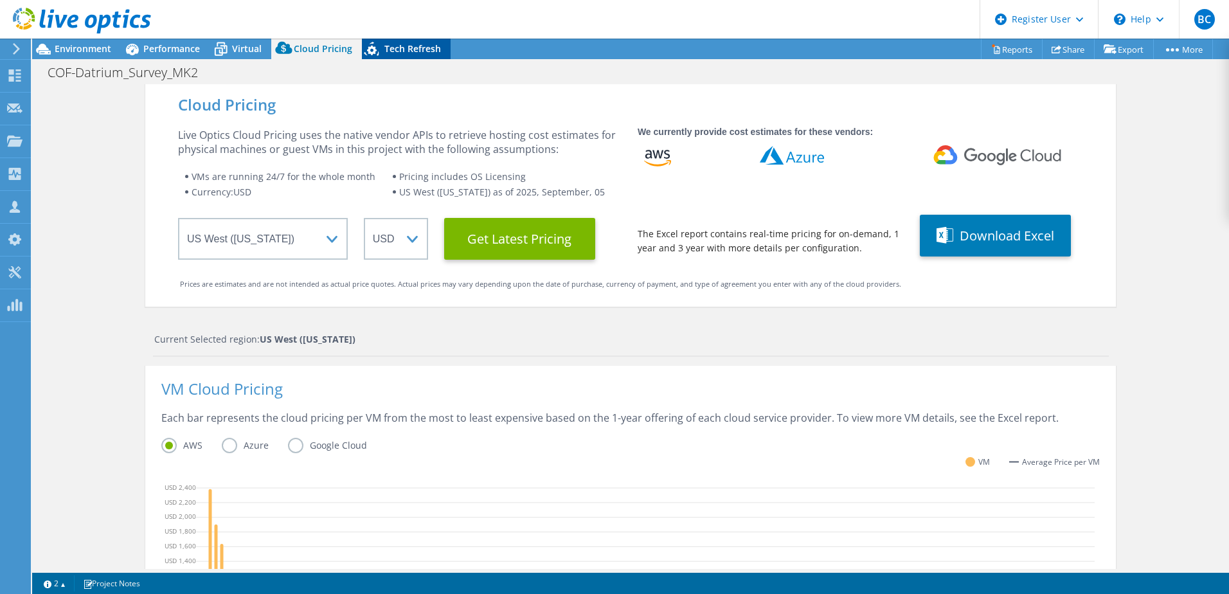
click at [422, 53] on span "Tech Refresh" at bounding box center [412, 48] width 57 height 12
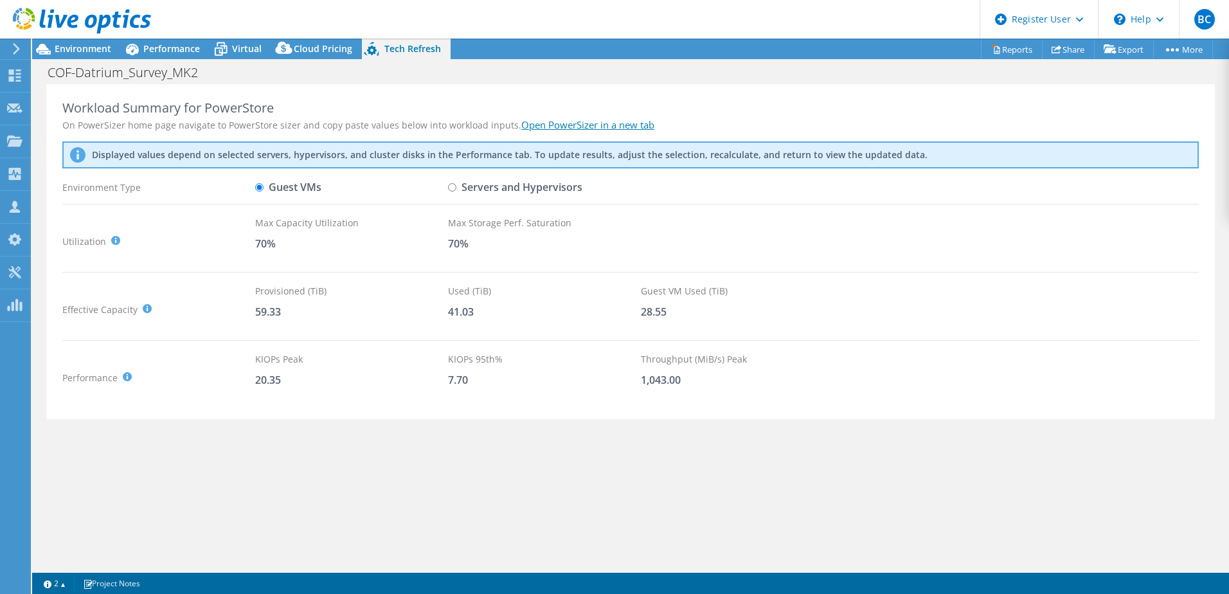
click at [450, 186] on input "Servers and Hypervisors" at bounding box center [452, 187] width 8 height 8
radio input "true"
click at [267, 185] on label "Guest VMs" at bounding box center [288, 187] width 66 height 23
click at [264, 185] on input "Guest VMs" at bounding box center [259, 187] width 8 height 8
radio input "true"
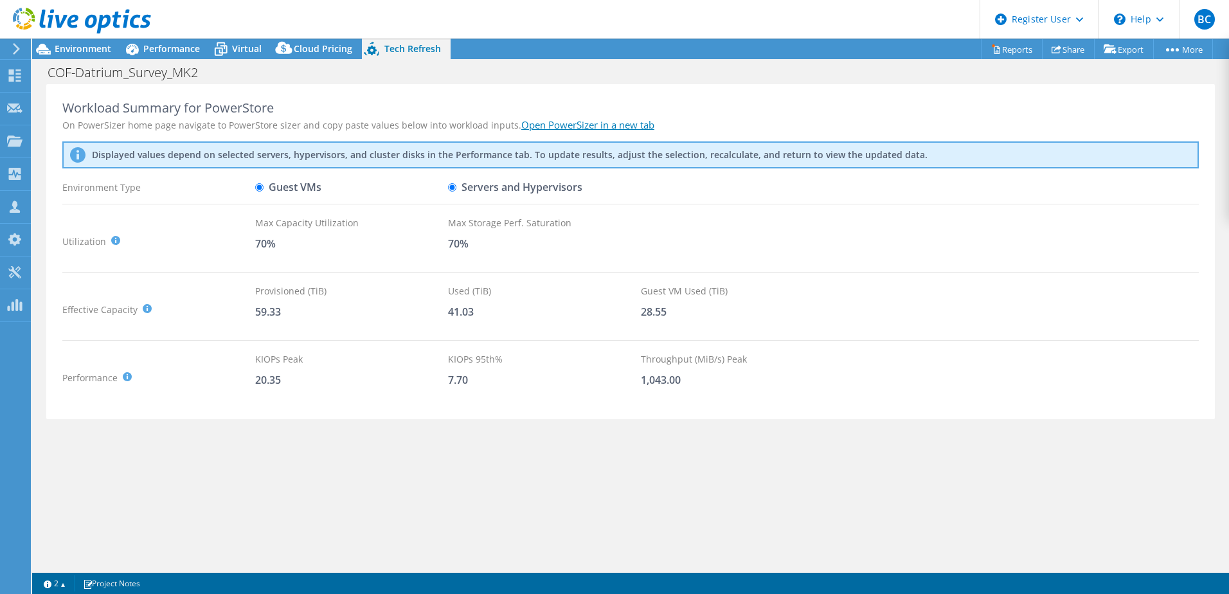
click at [578, 125] on link "Open PowerSizer in a new tab" at bounding box center [587, 124] width 133 height 13
click at [80, 57] on div "Environment" at bounding box center [76, 49] width 89 height 21
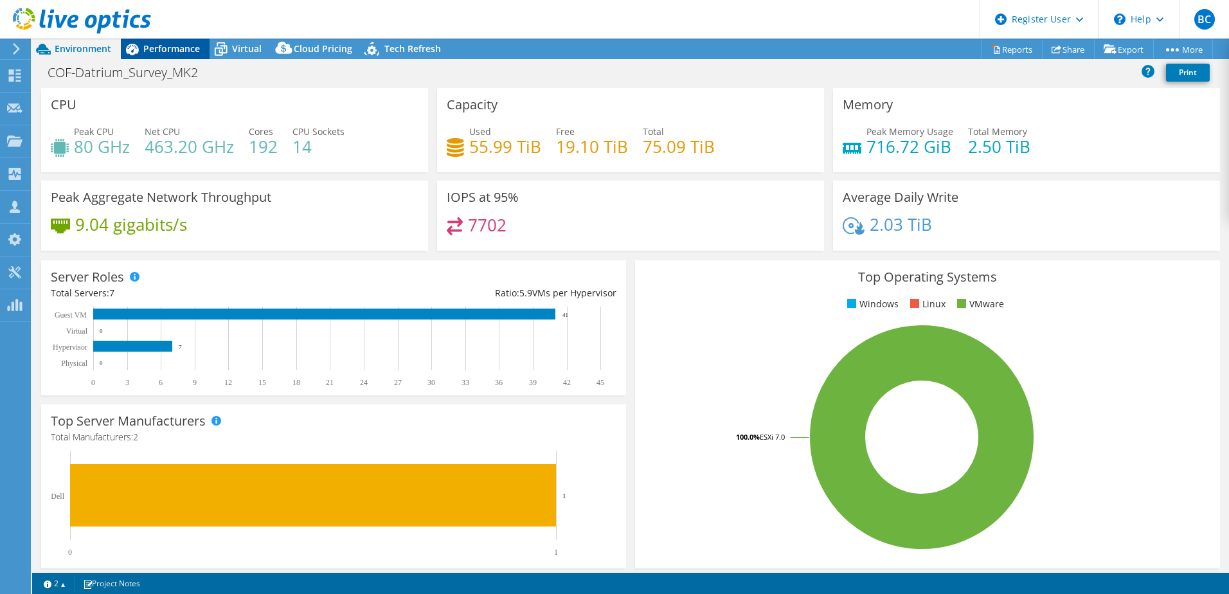
click at [197, 53] on span "Performance" at bounding box center [171, 48] width 57 height 12
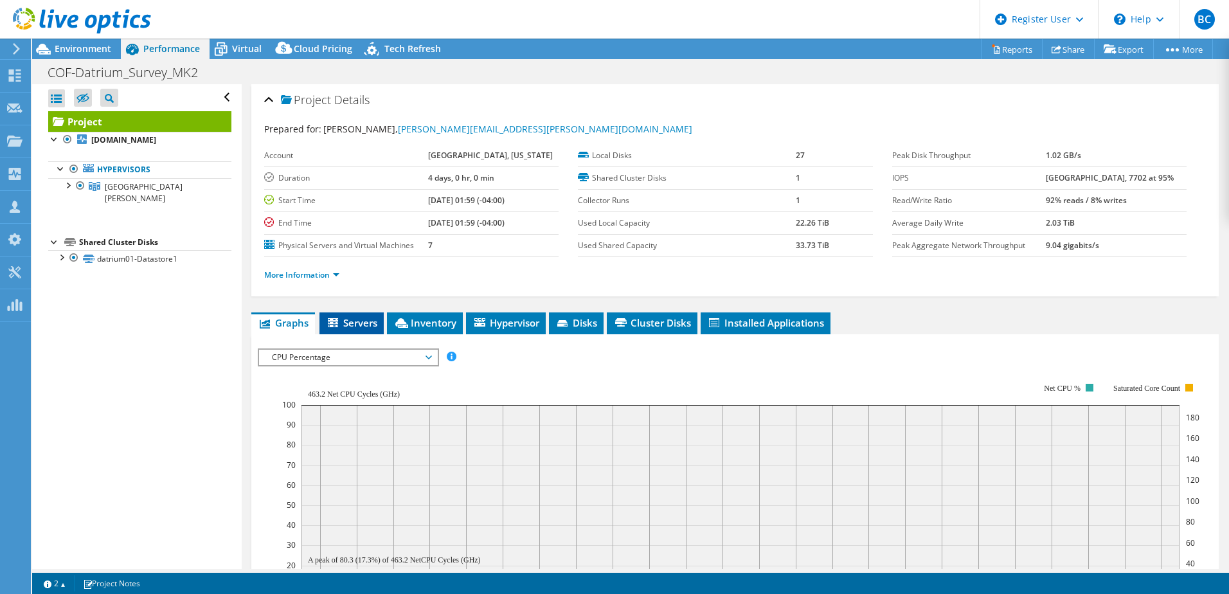
click at [359, 325] on span "Servers" at bounding box center [351, 322] width 51 height 13
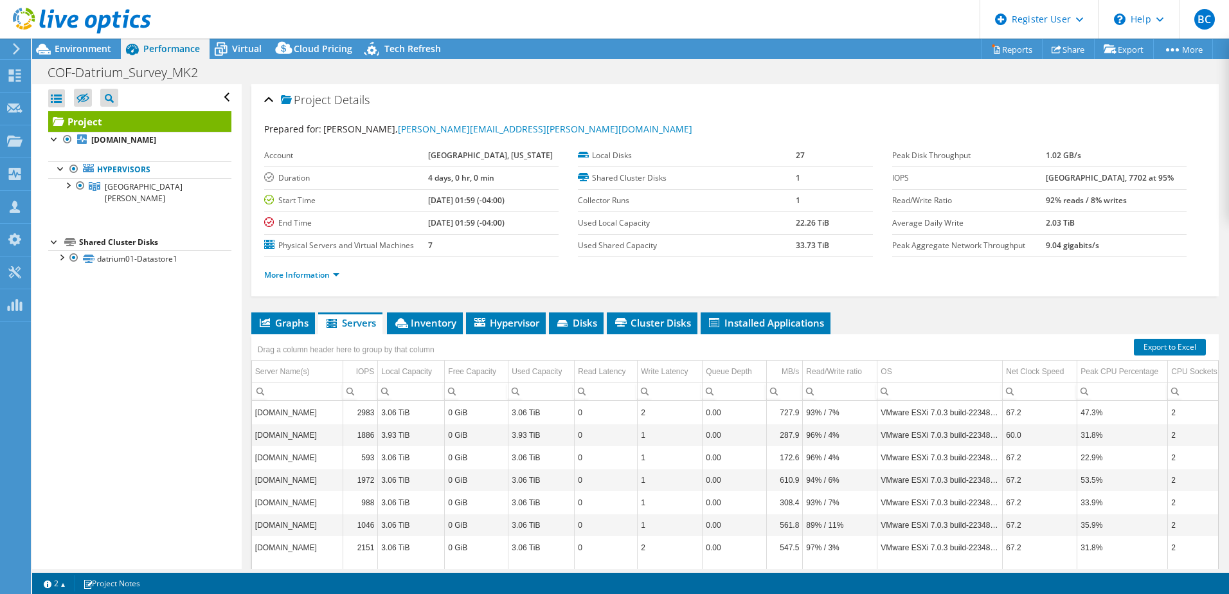
click at [321, 283] on div "More Information" at bounding box center [735, 275] width 942 height 36
click at [323, 276] on link "More Information" at bounding box center [301, 274] width 75 height 11
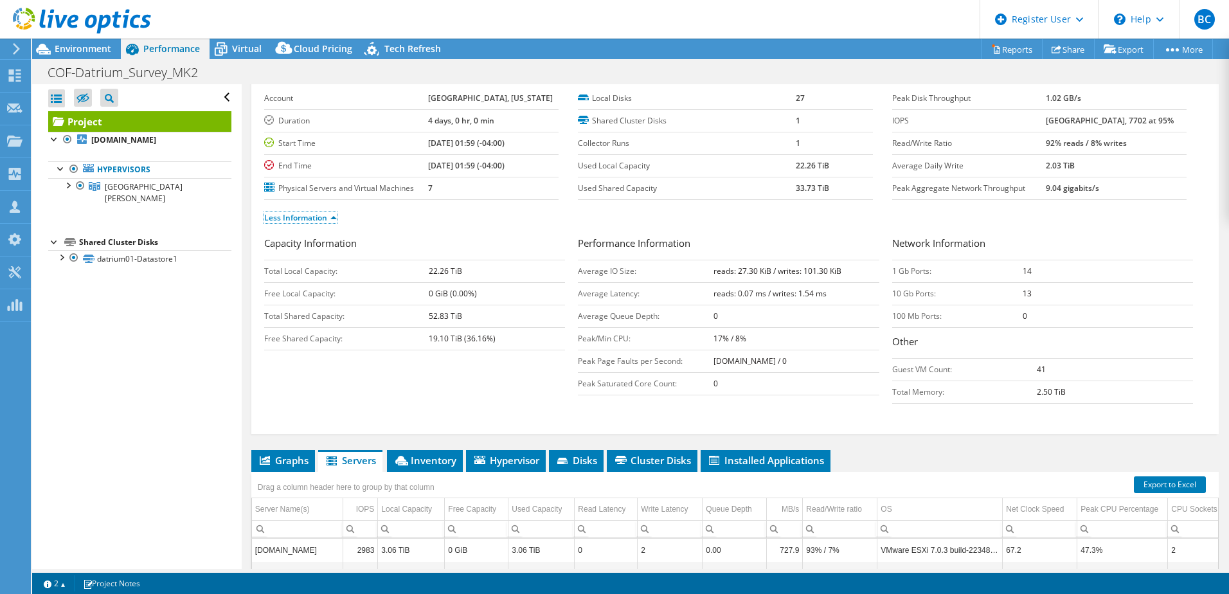
scroll to position [57, 0]
click at [307, 223] on link "Less Information" at bounding box center [300, 218] width 73 height 11
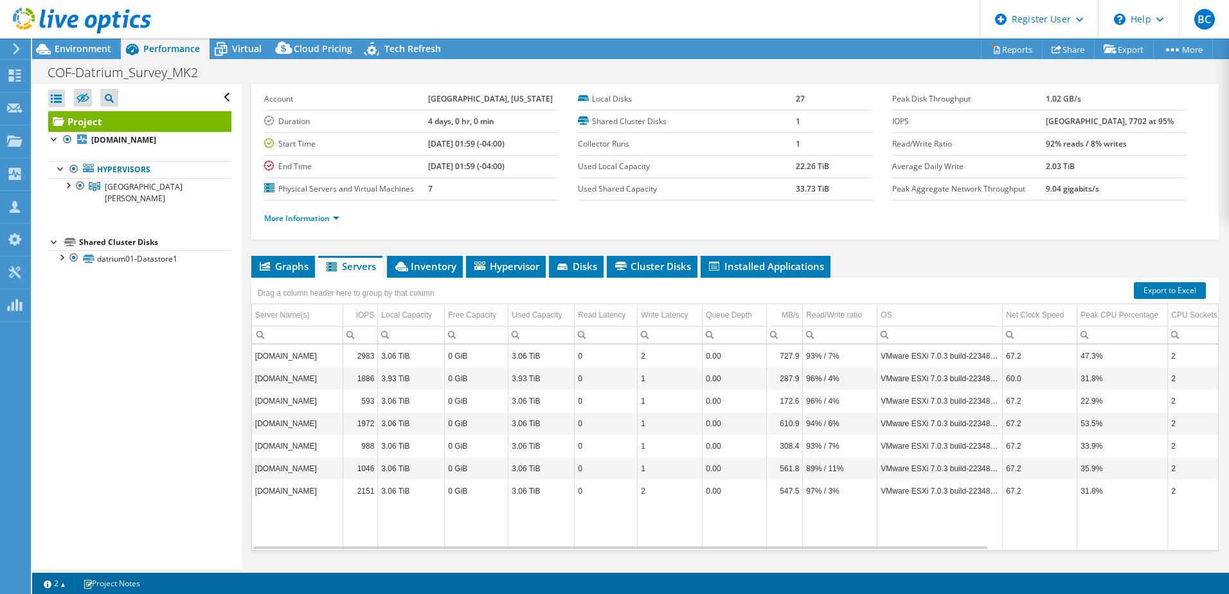
drag, startPoint x: 451, startPoint y: 168, endPoint x: 881, endPoint y: 203, distance: 431.6
click at [881, 203] on div "More Information" at bounding box center [735, 219] width 942 height 36
click at [638, 266] on span "Cluster Disks" at bounding box center [652, 266] width 78 height 13
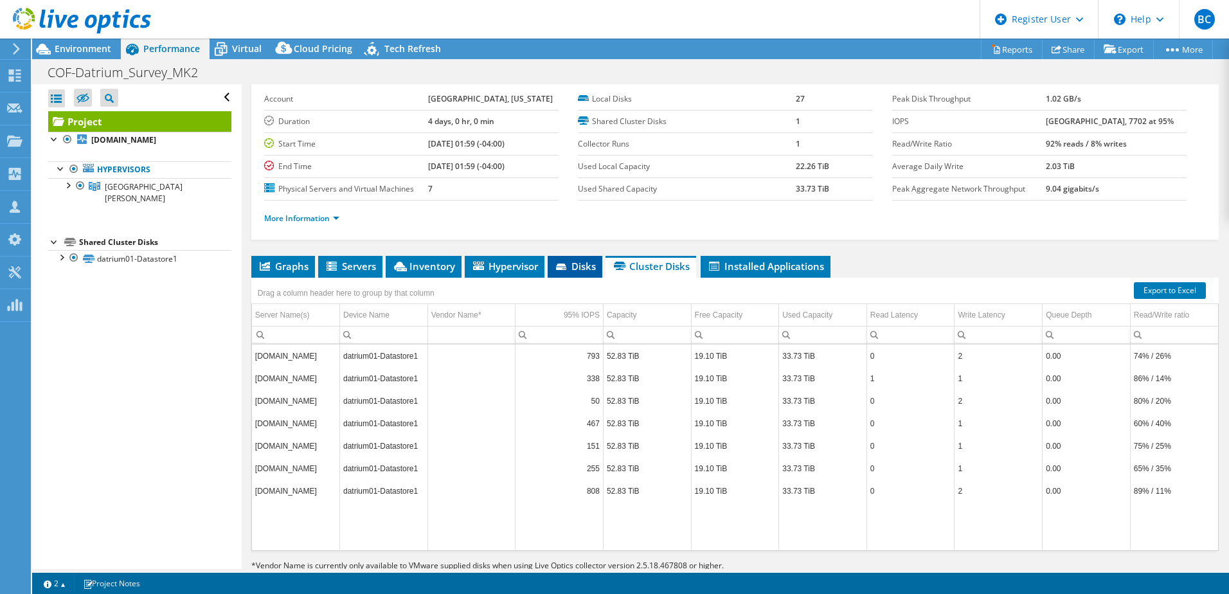
click at [588, 269] on span "Disks" at bounding box center [575, 266] width 42 height 13
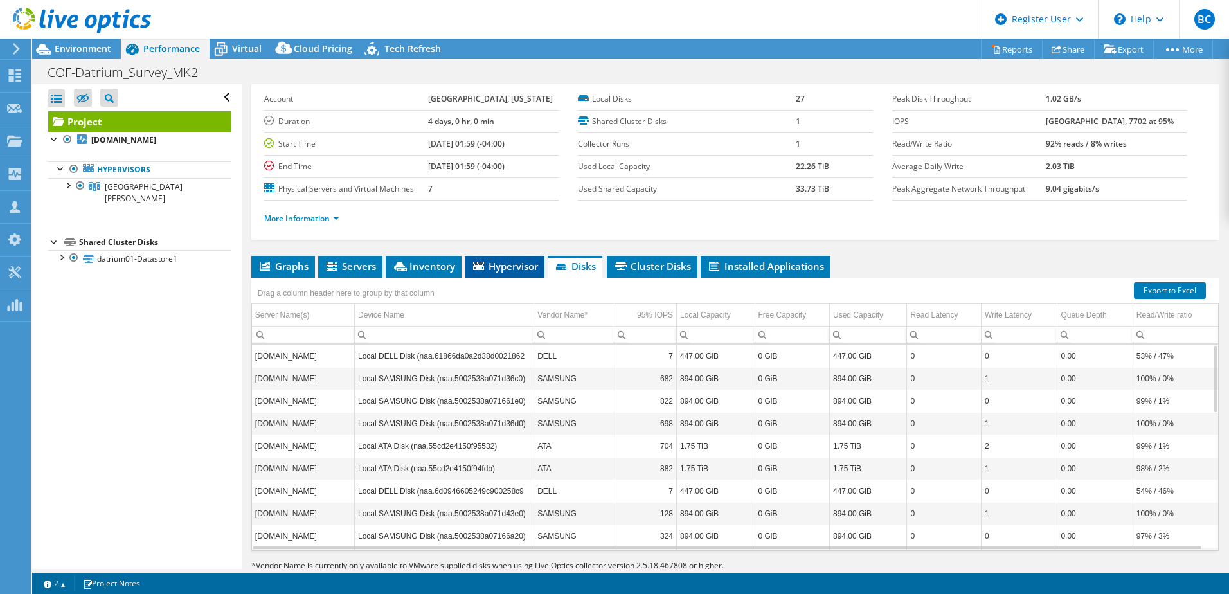
click at [529, 272] on span "Hypervisor" at bounding box center [504, 266] width 67 height 13
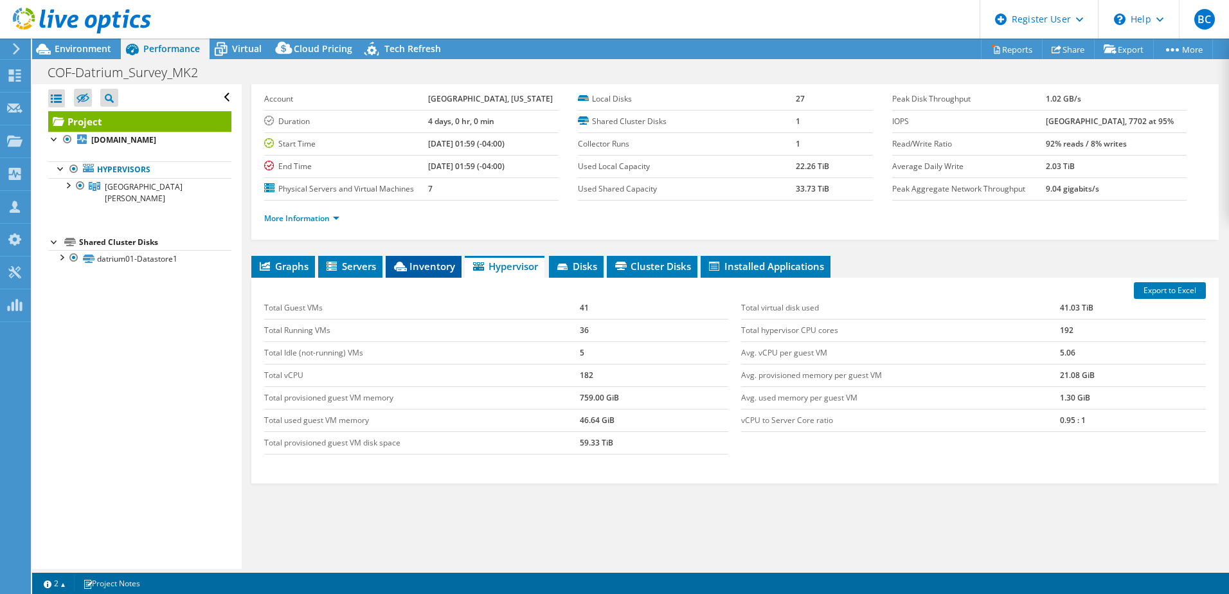
click at [442, 271] on span "Inventory" at bounding box center [423, 266] width 63 height 13
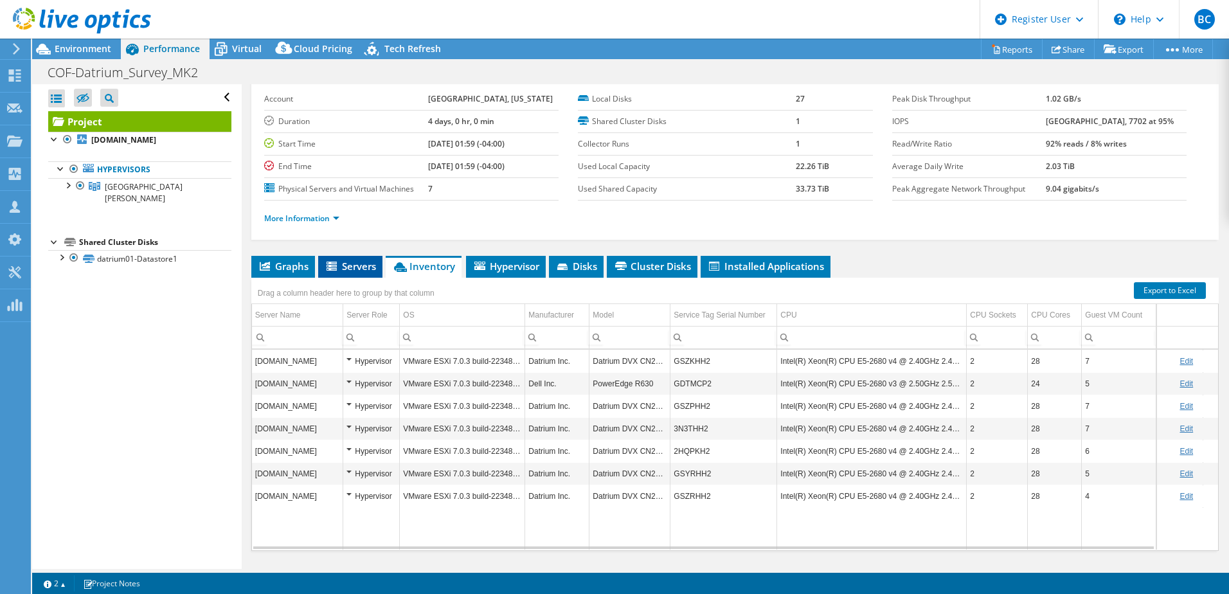
click at [377, 268] on li "Servers" at bounding box center [350, 267] width 64 height 22
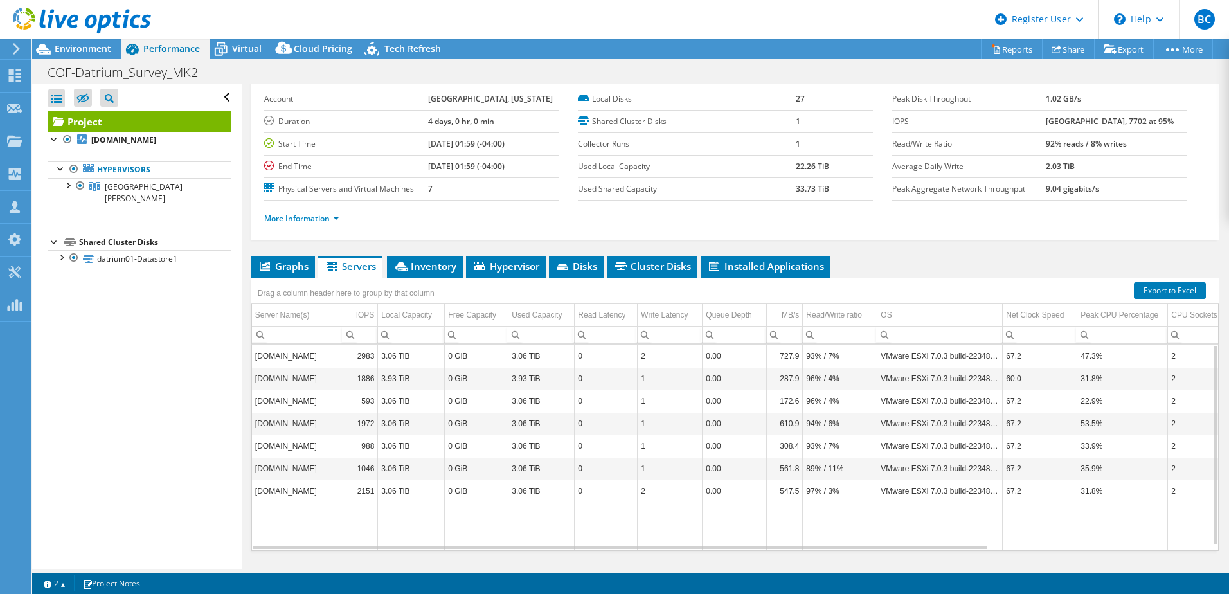
drag, startPoint x: 309, startPoint y: 357, endPoint x: 1018, endPoint y: 370, distance: 708.6
click at [1018, 370] on tbody "datriumvh03.city.fxva.net 2983 3.06 TiB 0 GiB 3.06 TiB 0 2 0.00 727.9 93% / 7% …" at bounding box center [873, 447] width 1242 height 205
click at [1020, 374] on td "60.0" at bounding box center [1040, 378] width 75 height 23
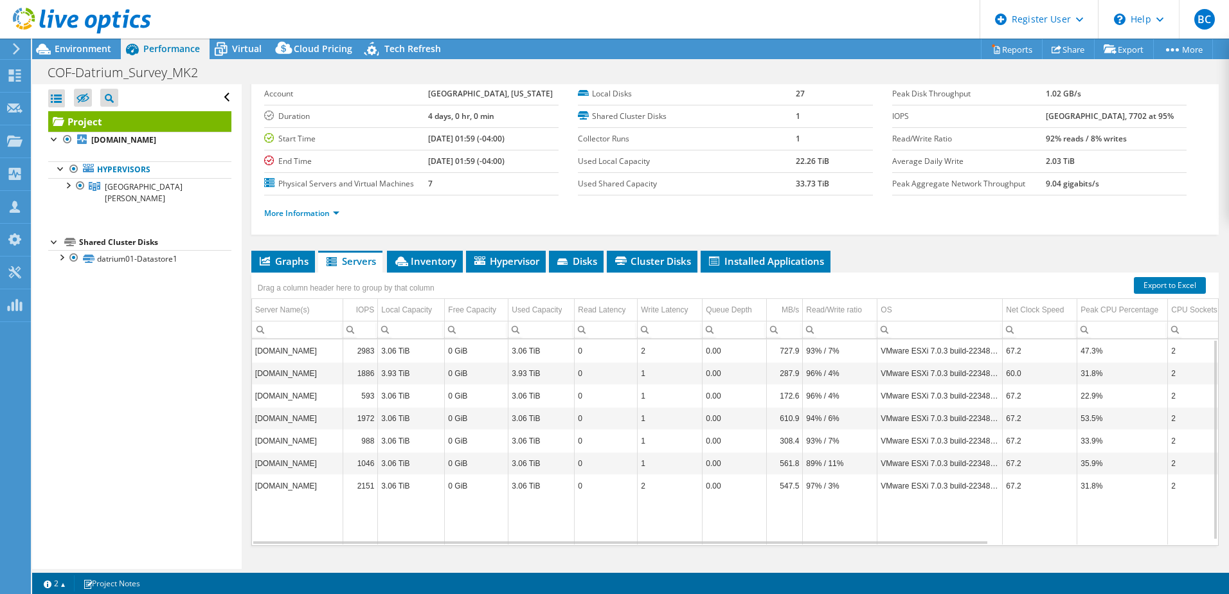
scroll to position [0, 0]
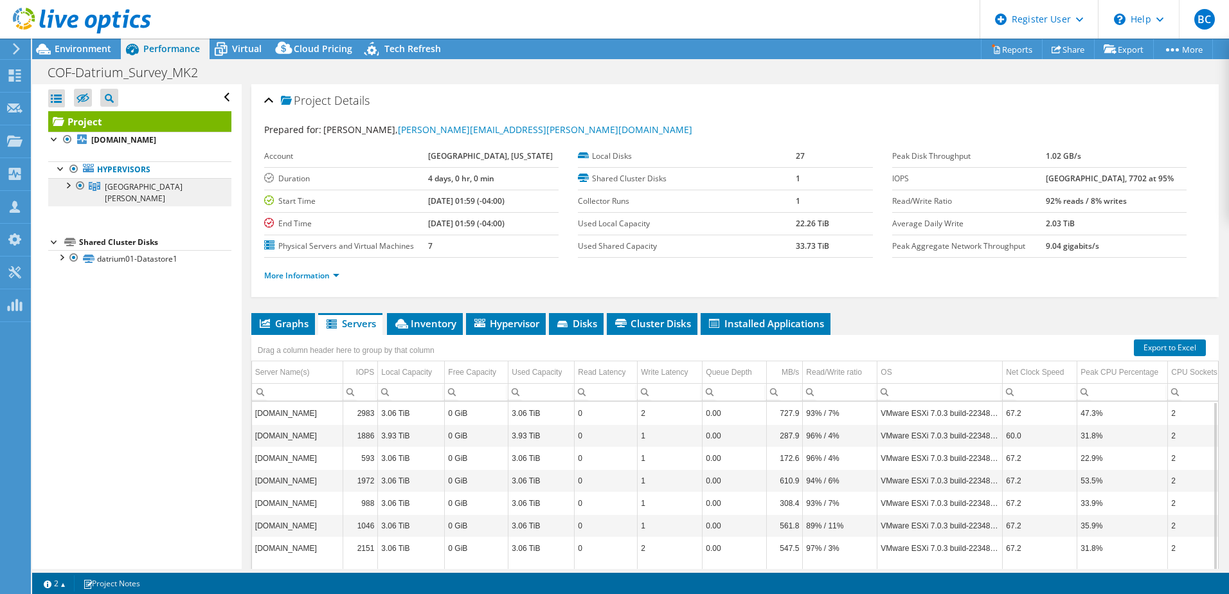
click at [156, 188] on span "City Hall Datrium" at bounding box center [144, 192] width 78 height 23
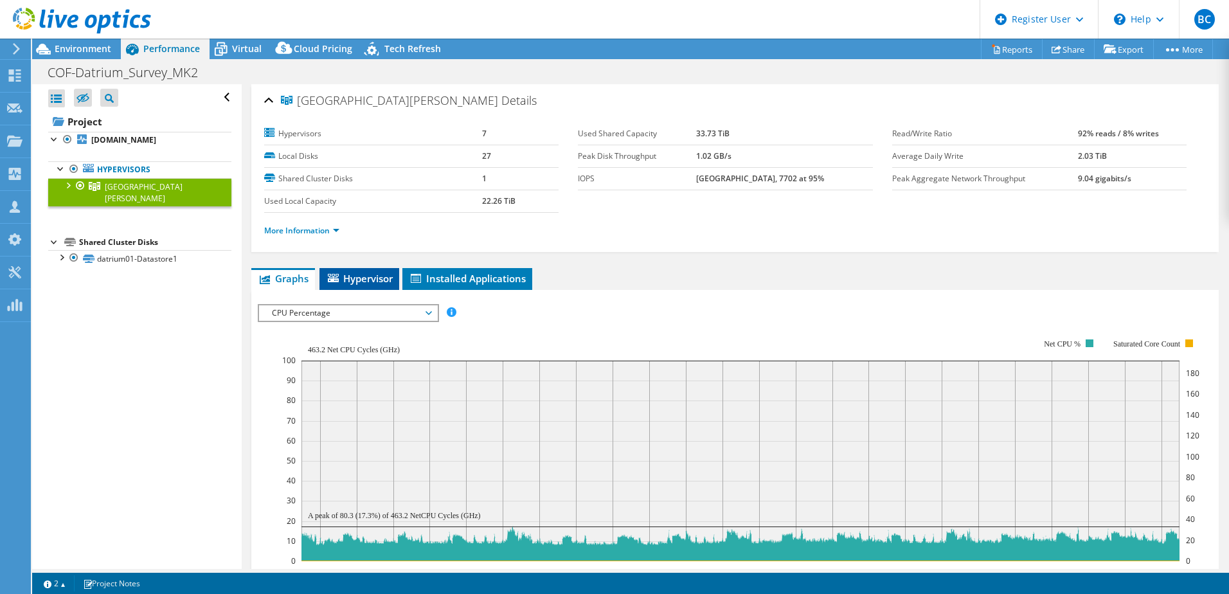
click at [373, 280] on span "Hypervisor" at bounding box center [359, 278] width 67 height 13
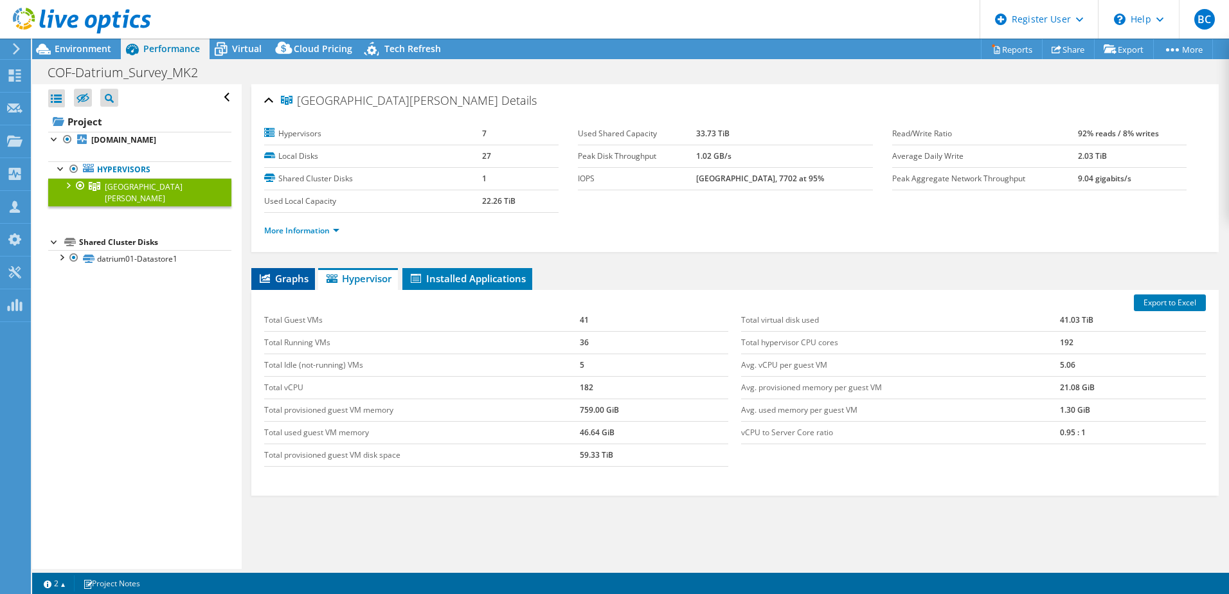
click at [278, 275] on span "Graphs" at bounding box center [283, 278] width 51 height 13
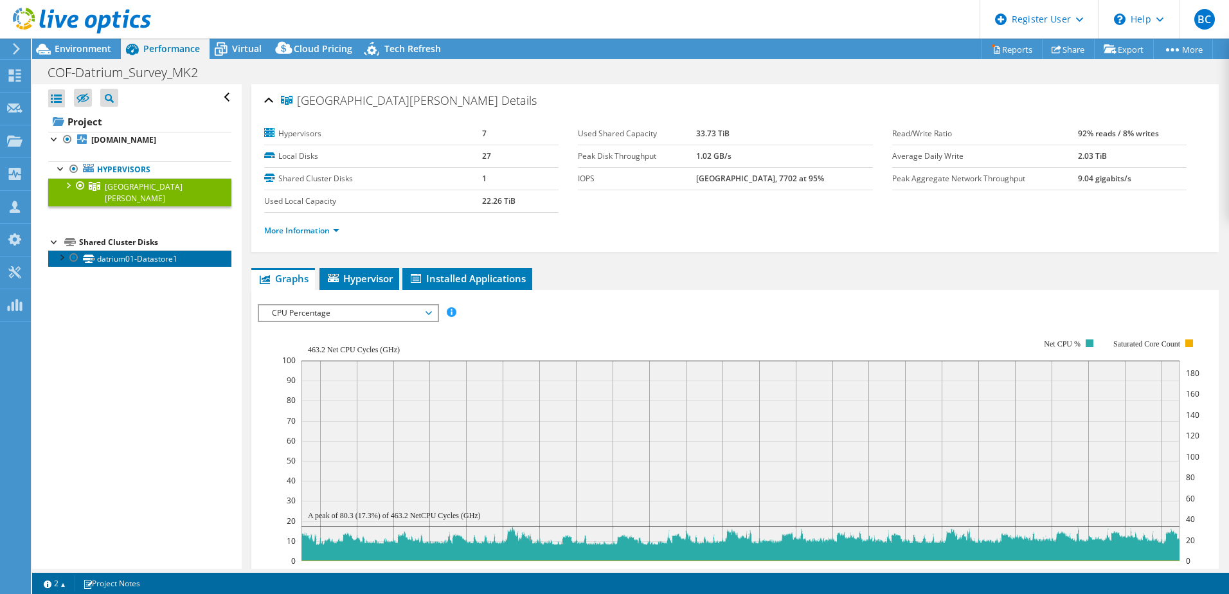
click at [123, 250] on link "datrium01-Datastore1" at bounding box center [139, 258] width 183 height 17
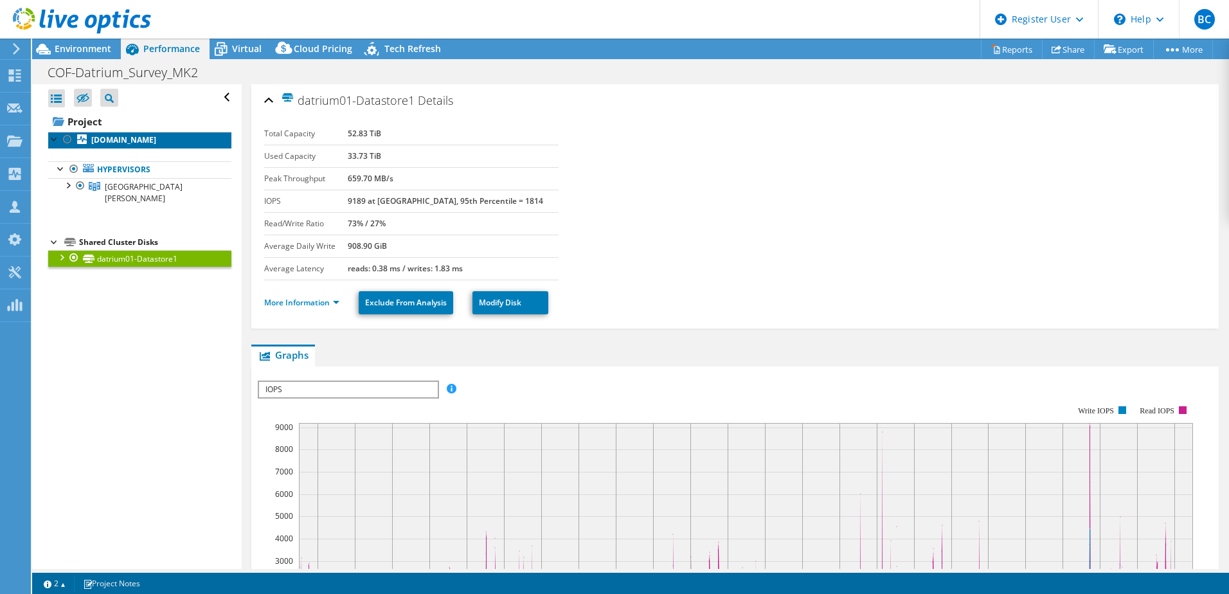
click at [152, 141] on b "datriumvh03.city.fxva.net" at bounding box center [123, 139] width 65 height 11
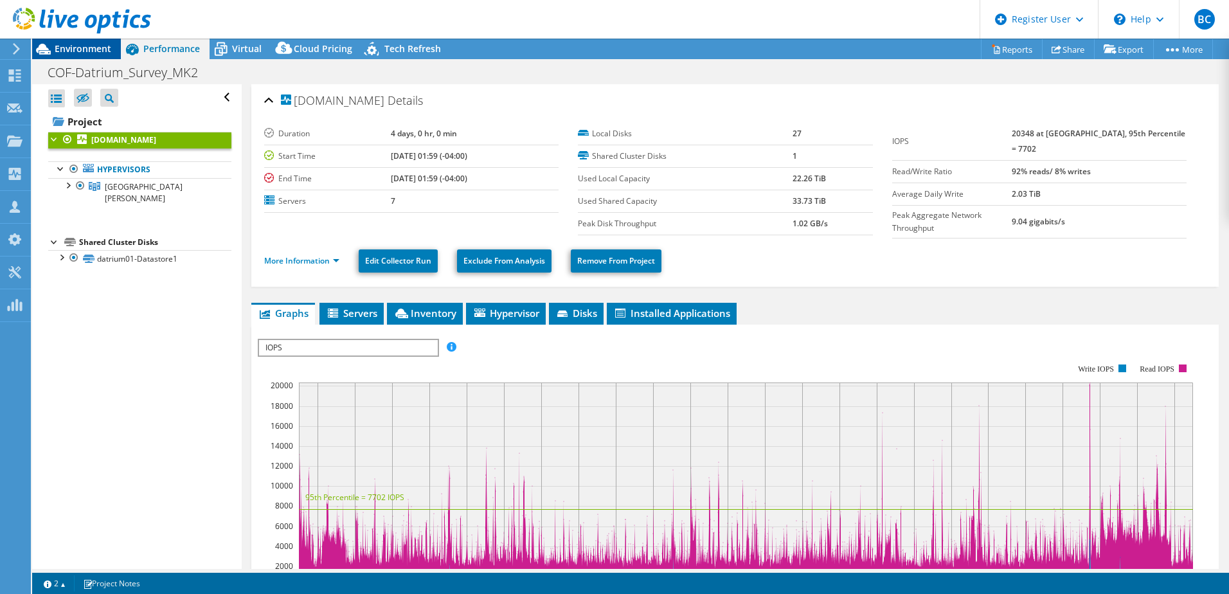
click at [63, 51] on span "Environment" at bounding box center [83, 48] width 57 height 12
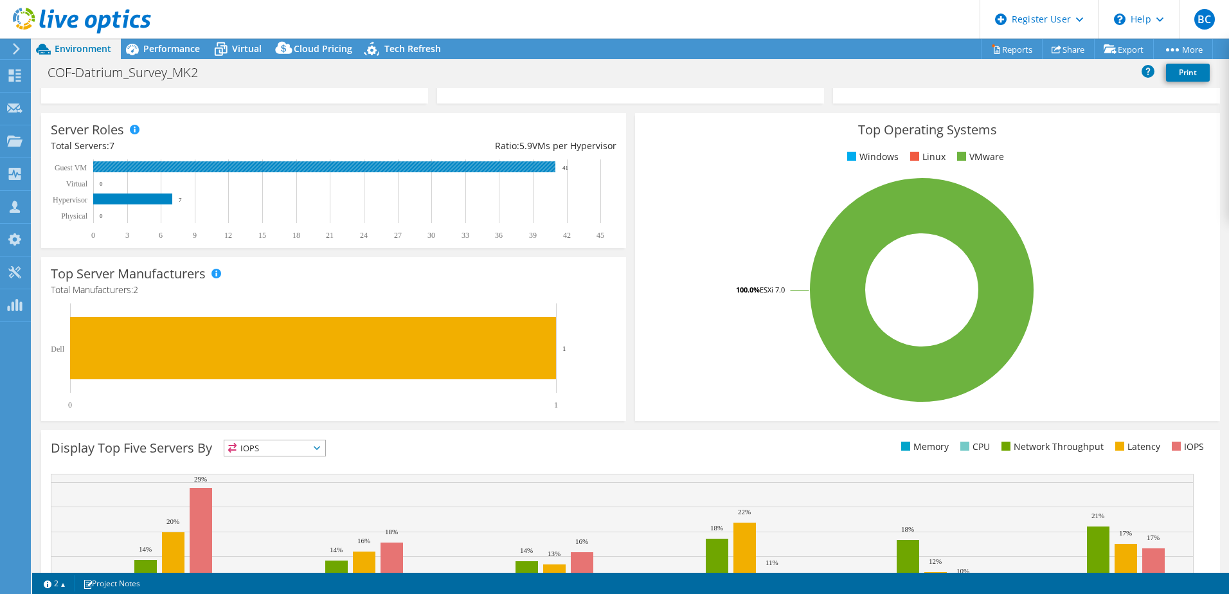
scroll to position [159, 0]
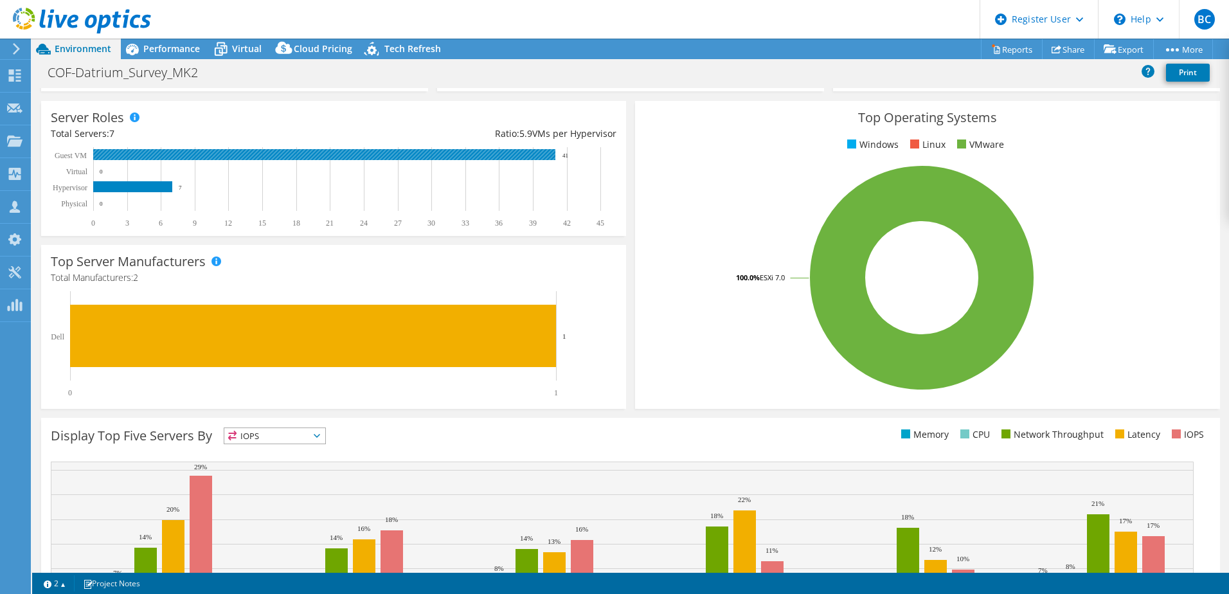
click at [109, 155] on rect at bounding box center [324, 154] width 462 height 11
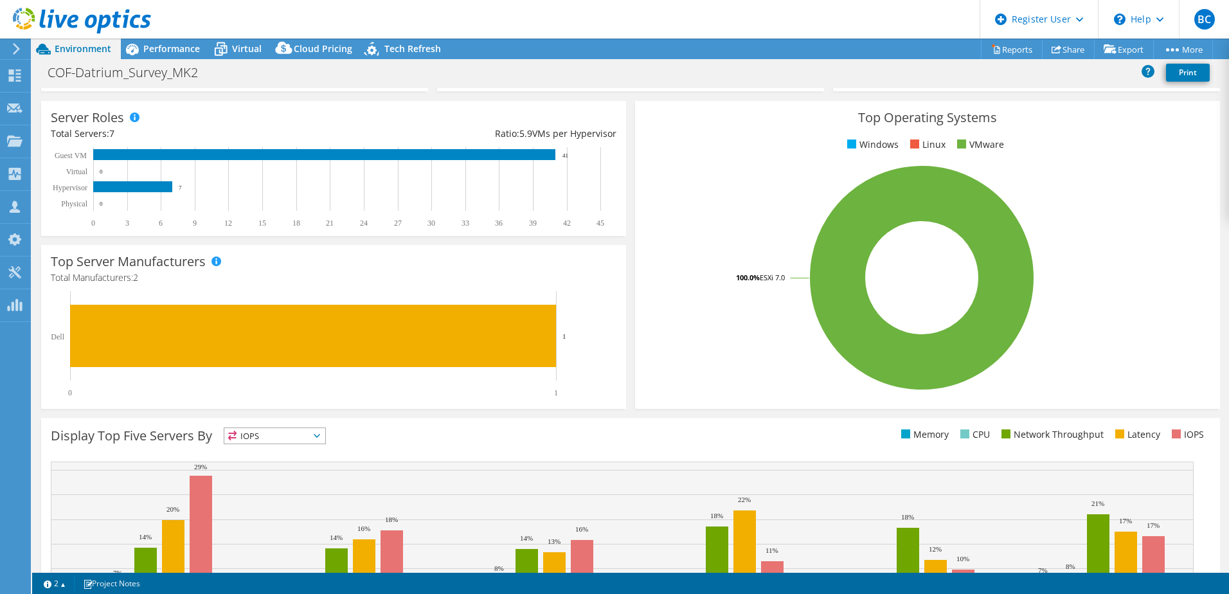
scroll to position [264, 0]
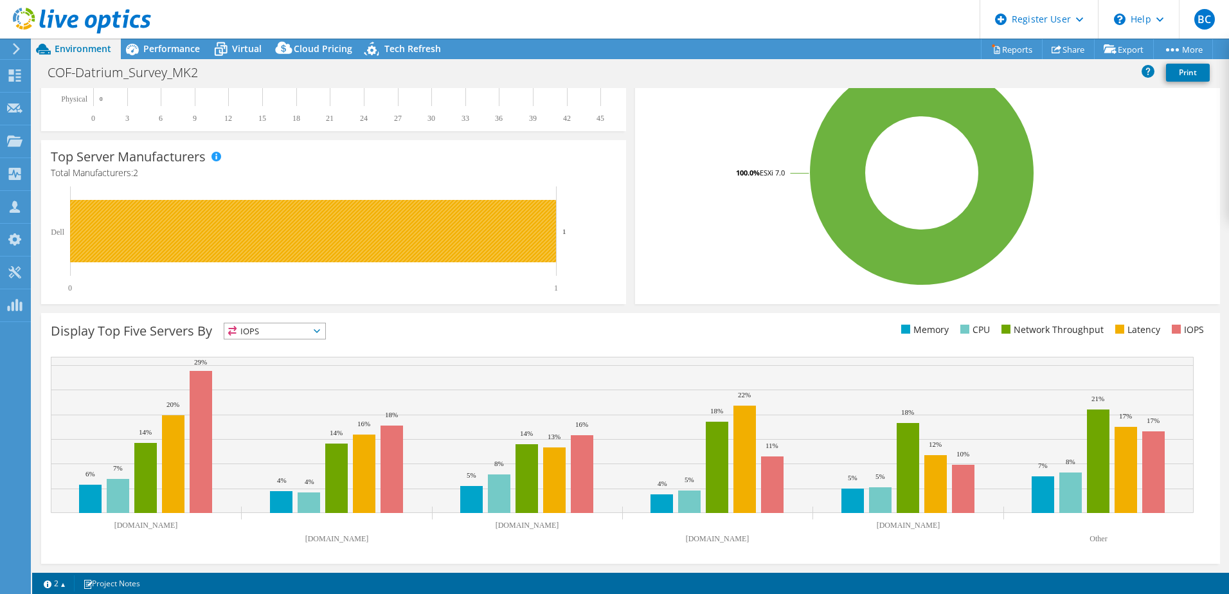
click at [155, 245] on rect at bounding box center [313, 231] width 486 height 62
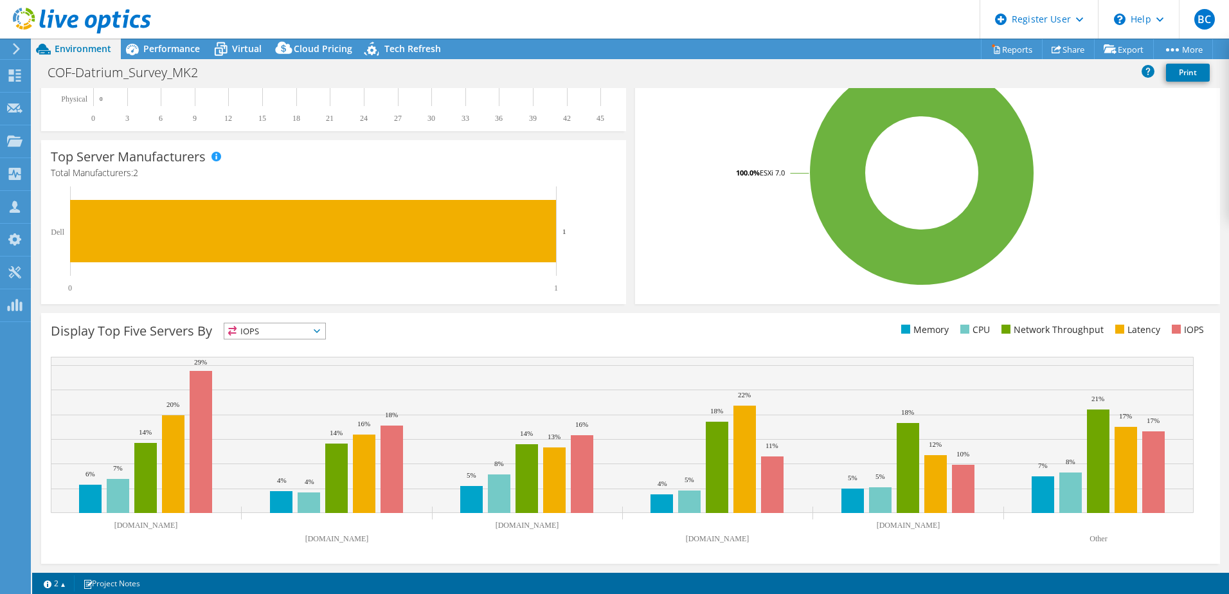
click at [113, 166] on h4 "Total Manufacturers: 2" at bounding box center [334, 173] width 566 height 14
click at [217, 157] on span at bounding box center [216, 156] width 9 height 9
click at [420, 193] on rect at bounding box center [328, 239] width 554 height 106
click at [66, 590] on link "2" at bounding box center [55, 583] width 40 height 16
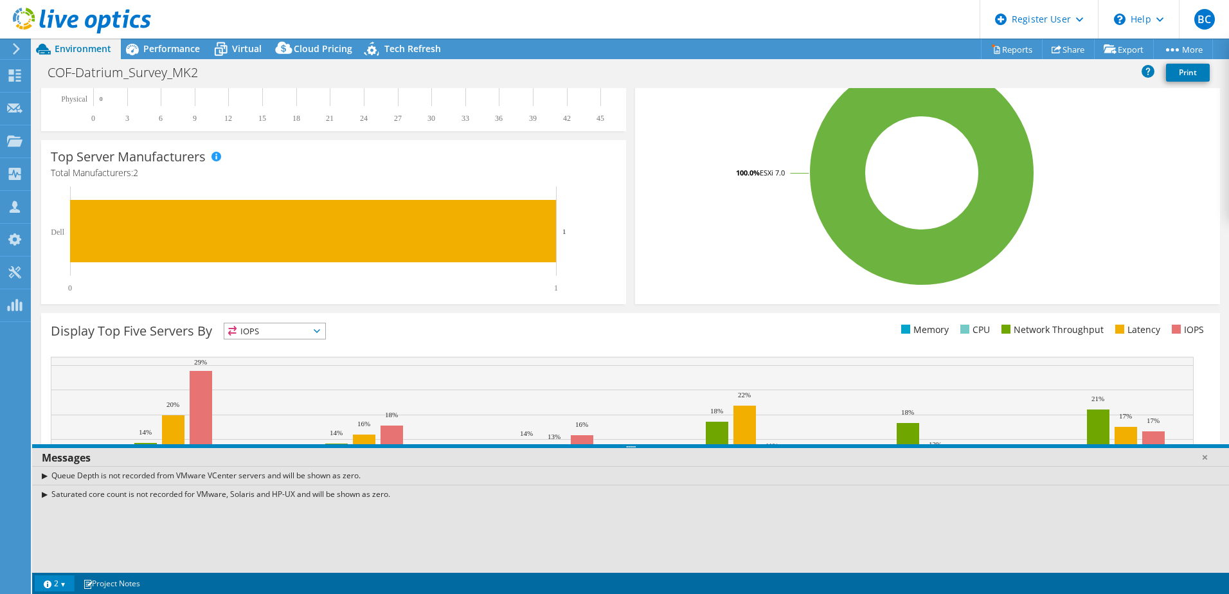
click at [66, 590] on link "2" at bounding box center [55, 583] width 40 height 16
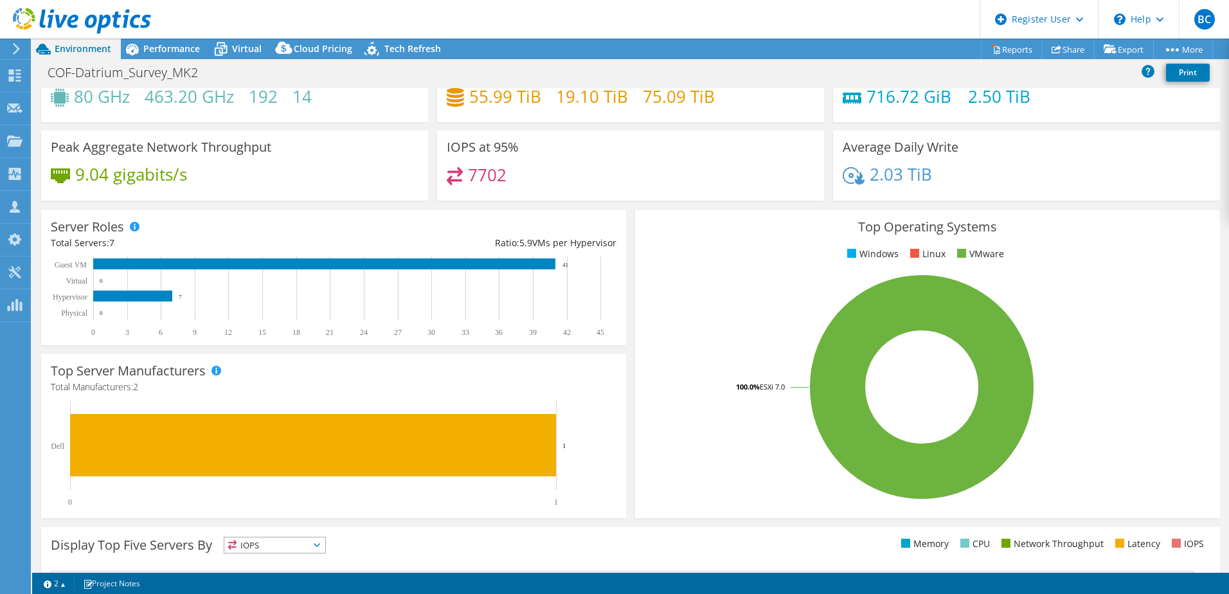
scroll to position [0, 0]
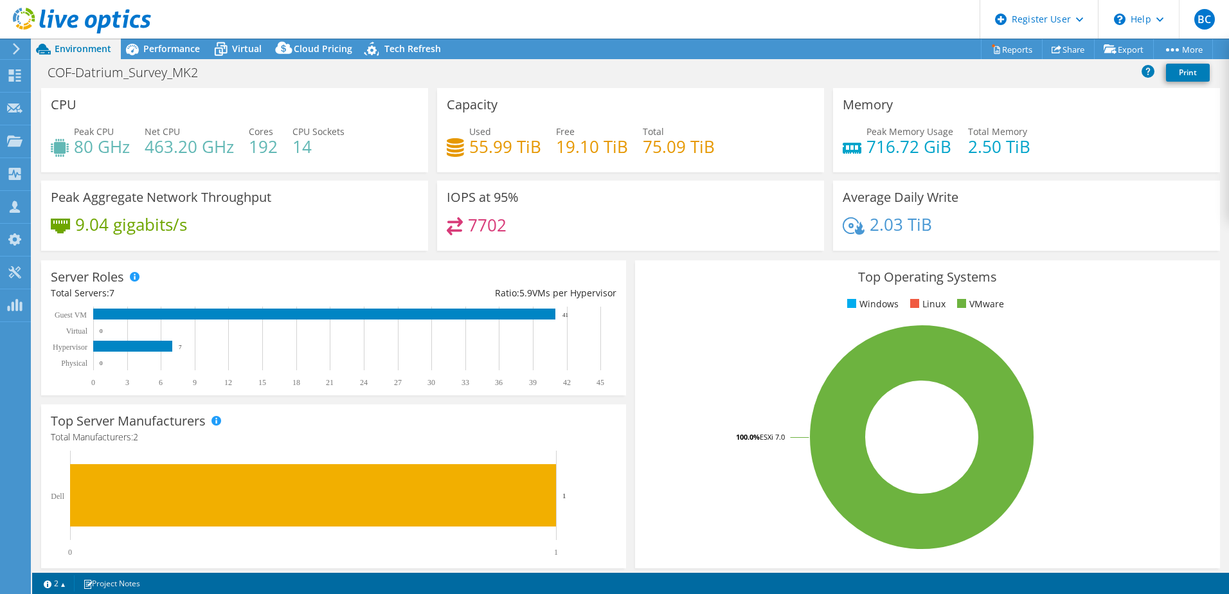
click at [696, 71] on div "COF-Datrium_Survey_MK2 Print" at bounding box center [630, 72] width 1197 height 24
drag, startPoint x: 69, startPoint y: 147, endPoint x: 125, endPoint y: 145, distance: 56.0
click at [125, 145] on div "Peak CPU 80 GHz" at bounding box center [90, 139] width 79 height 29
drag, startPoint x: 125, startPoint y: 145, endPoint x: 160, endPoint y: 150, distance: 35.7
click at [162, 150] on h4 "463.20 GHz" at bounding box center [189, 147] width 89 height 14
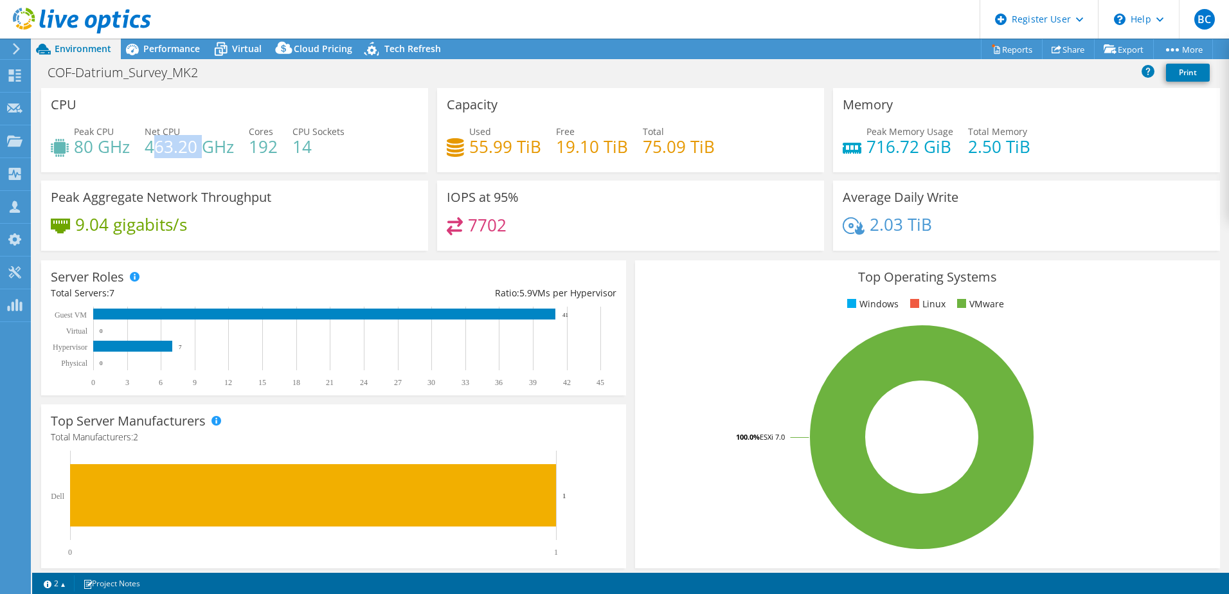
drag, startPoint x: 151, startPoint y: 150, endPoint x: 201, endPoint y: 150, distance: 49.5
click at [201, 150] on h4 "463.20 GHz" at bounding box center [189, 147] width 89 height 14
drag, startPoint x: 201, startPoint y: 150, endPoint x: 257, endPoint y: 158, distance: 56.5
click at [248, 158] on div "Peak CPU 80 GHz Net CPU 463.20 GHz Cores 192 CPU Sockets 14" at bounding box center [235, 146] width 368 height 42
drag, startPoint x: 466, startPoint y: 145, endPoint x: 498, endPoint y: 146, distance: 31.5
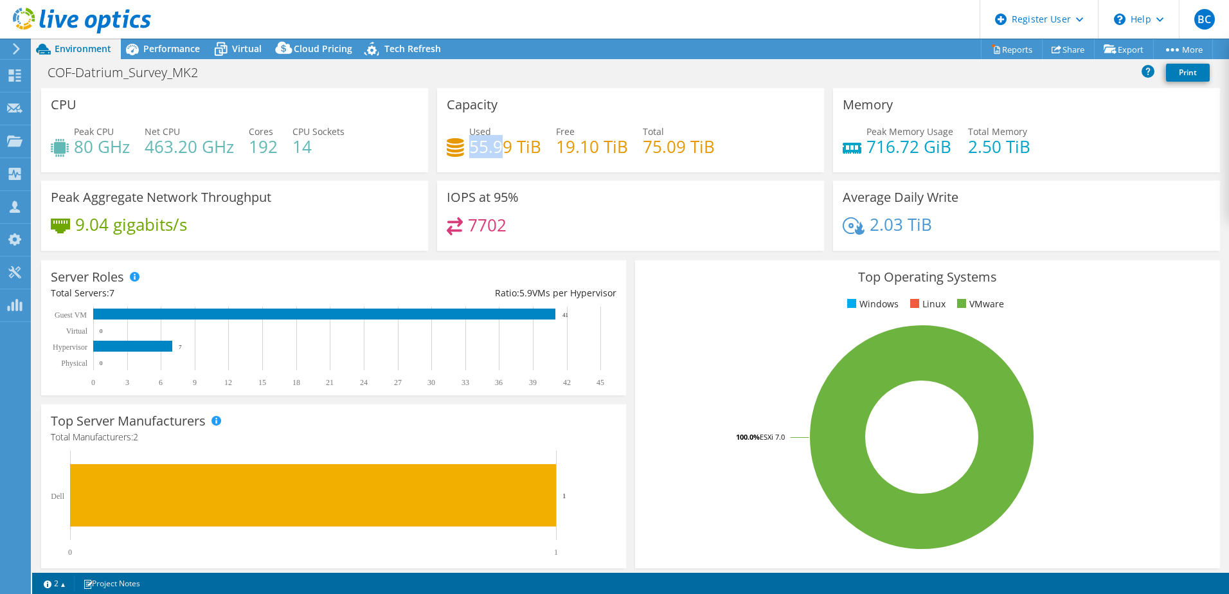
click at [498, 146] on h4 "55.99 TiB" at bounding box center [505, 147] width 72 height 14
drag, startPoint x: 498, startPoint y: 146, endPoint x: 659, endPoint y: 147, distance: 161.4
click at [659, 147] on div "Used 55.99 TiB Free 19.10 TiB Total 75.09 TiB" at bounding box center [631, 146] width 368 height 42
drag, startPoint x: 659, startPoint y: 147, endPoint x: 808, endPoint y: 156, distance: 149.4
click at [808, 156] on div "Capacity Used 55.99 TiB Free 19.10 TiB Total 75.09 TiB" at bounding box center [630, 130] width 387 height 84
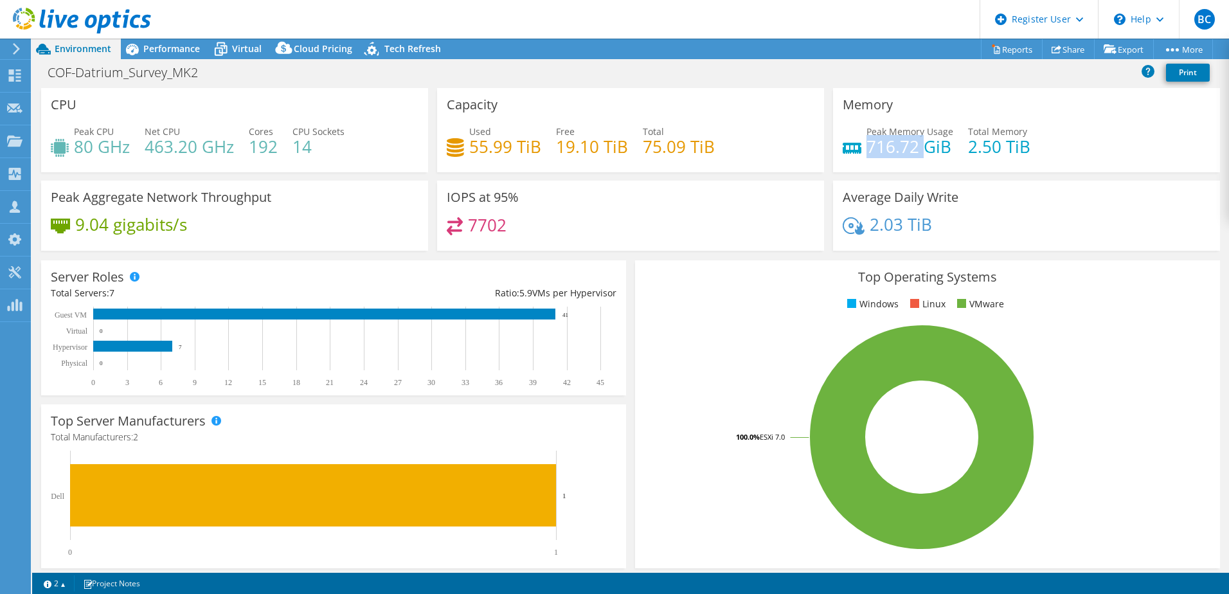
drag, startPoint x: 867, startPoint y: 148, endPoint x: 916, endPoint y: 148, distance: 49.5
click at [916, 148] on h4 "716.72 GiB" at bounding box center [910, 147] width 87 height 14
drag, startPoint x: 916, startPoint y: 148, endPoint x: 1027, endPoint y: 147, distance: 110.6
click at [1027, 147] on div "Peak Memory Usage 716.72 GiB Total Memory 2.50 TiB" at bounding box center [1027, 146] width 368 height 42
click at [1028, 147] on div "Peak Memory Usage 716.72 GiB Total Memory 2.50 TiB" at bounding box center [1027, 146] width 368 height 42
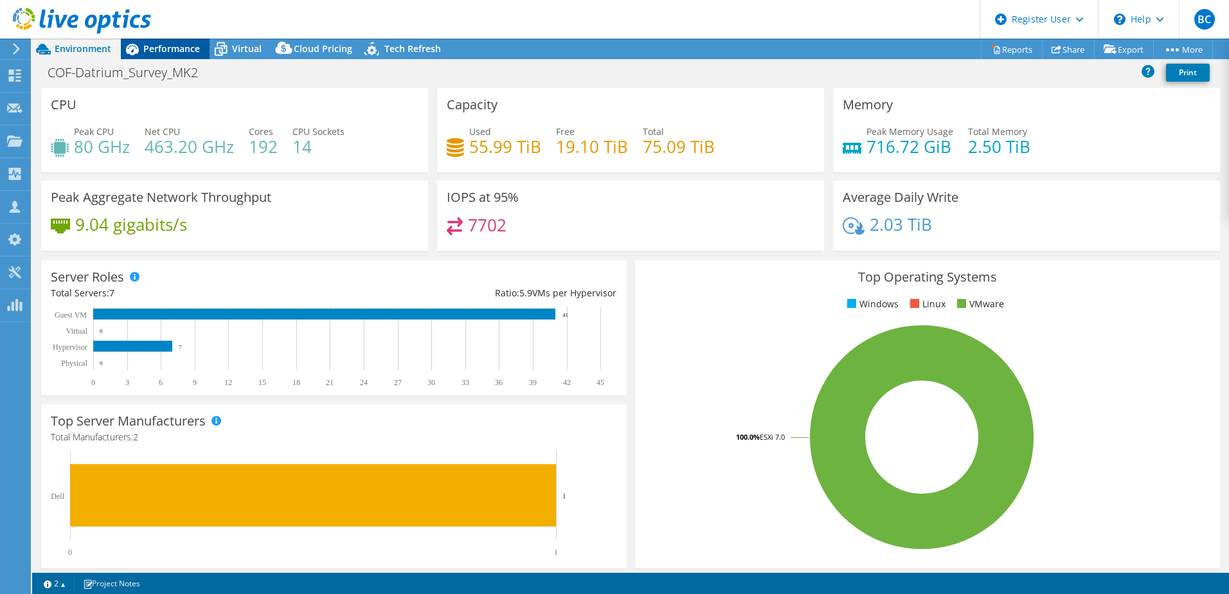
click at [185, 51] on span "Performance" at bounding box center [171, 48] width 57 height 12
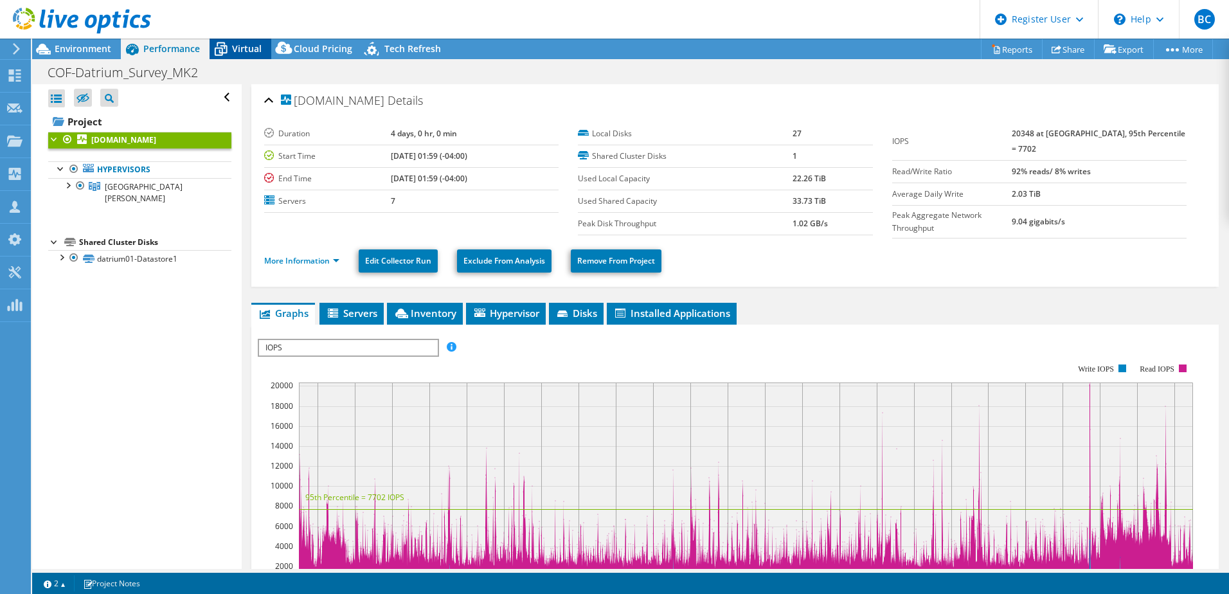
click at [252, 50] on span "Virtual" at bounding box center [247, 48] width 30 height 12
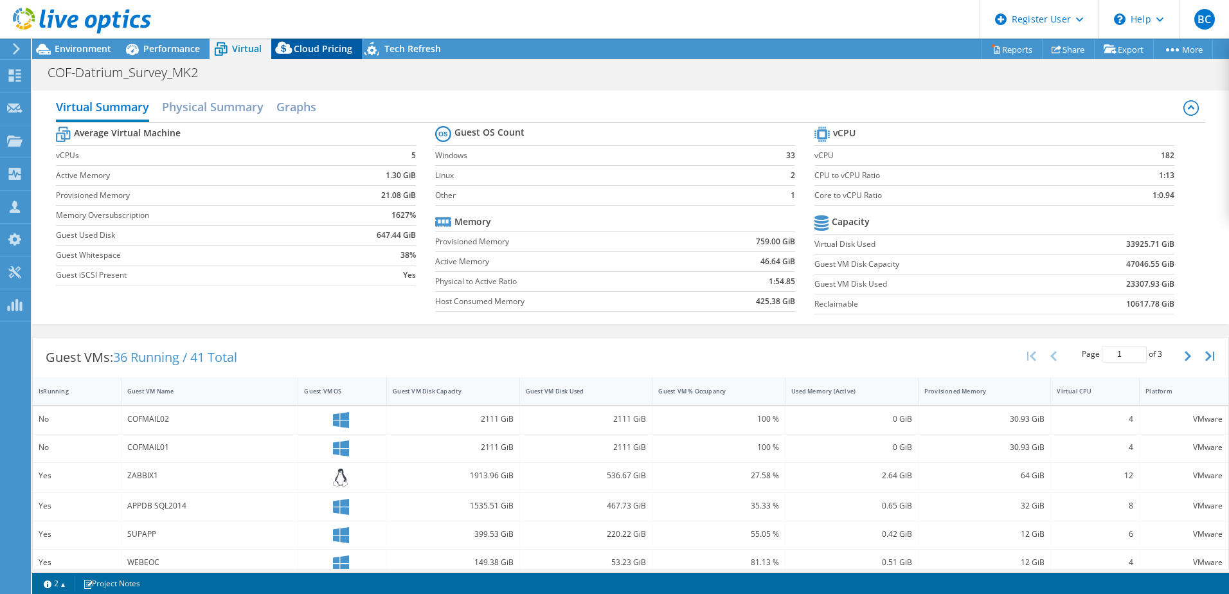
click at [319, 47] on span "Cloud Pricing" at bounding box center [323, 48] width 59 height 12
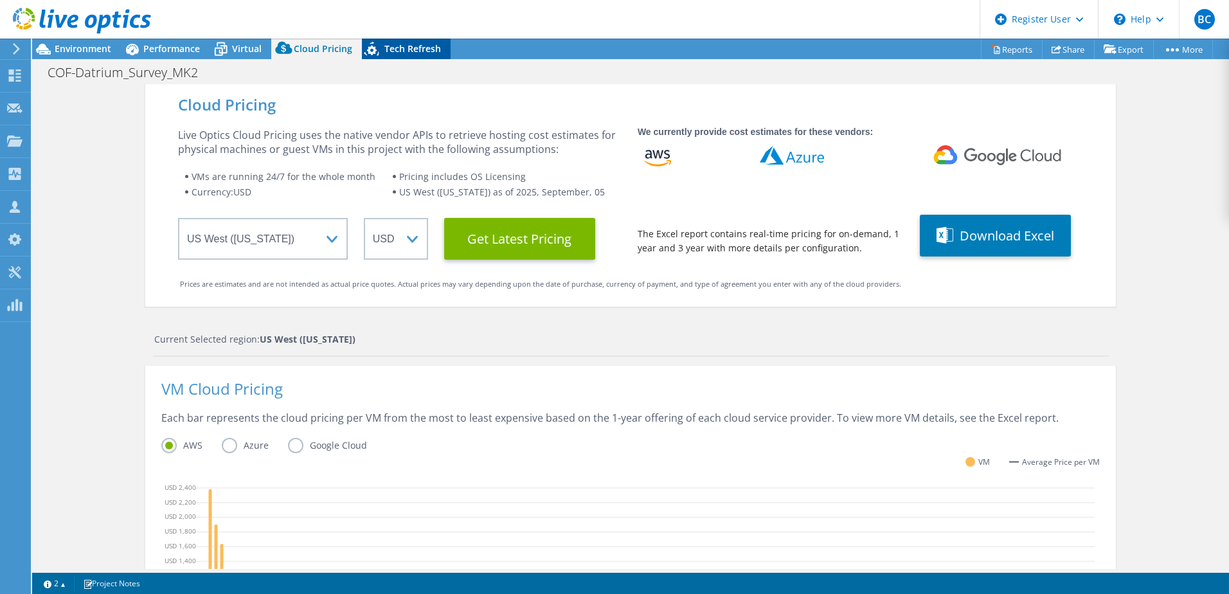
click at [391, 46] on span "Tech Refresh" at bounding box center [412, 48] width 57 height 12
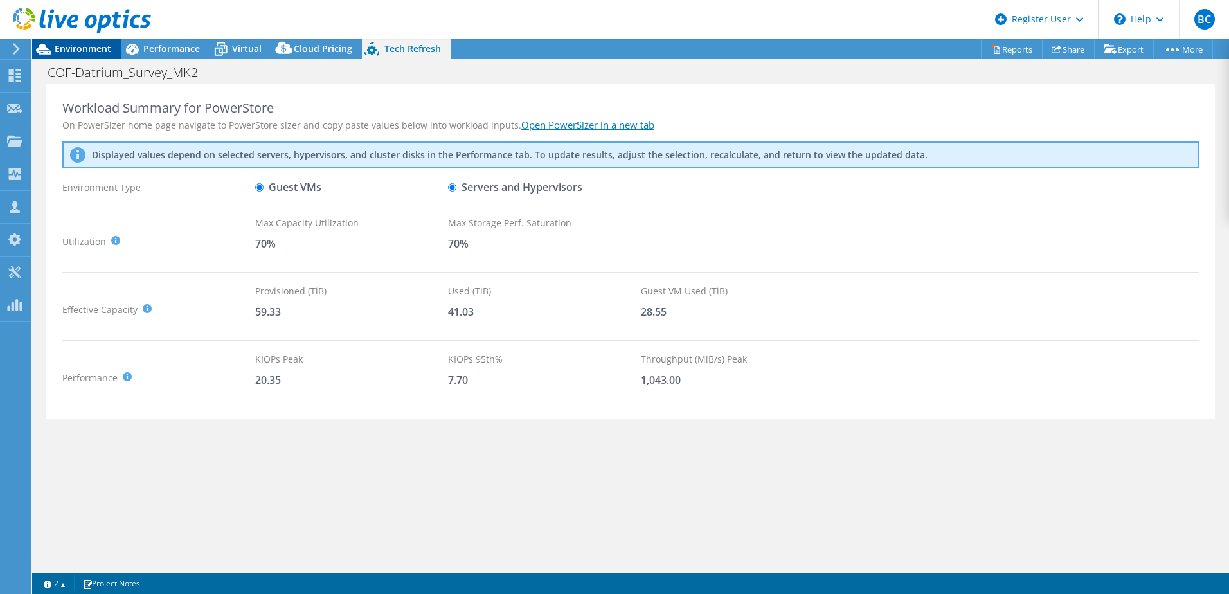
click at [86, 49] on span "Environment" at bounding box center [83, 48] width 57 height 12
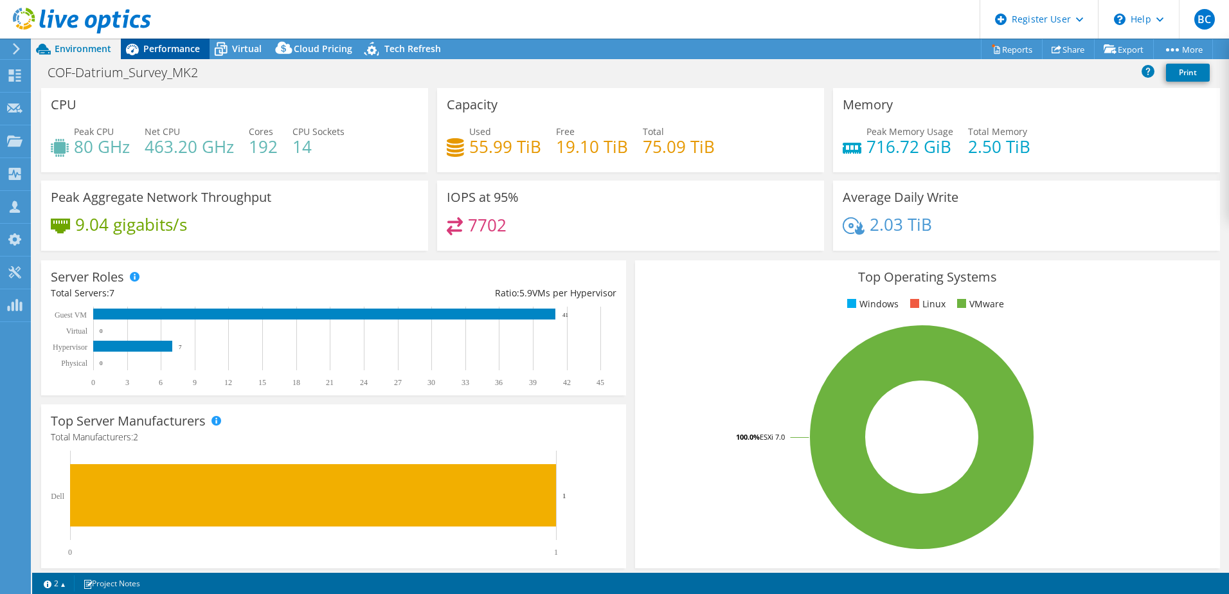
drag, startPoint x: 184, startPoint y: 52, endPoint x: 193, endPoint y: 52, distance: 9.0
click at [185, 52] on span "Performance" at bounding box center [171, 48] width 57 height 12
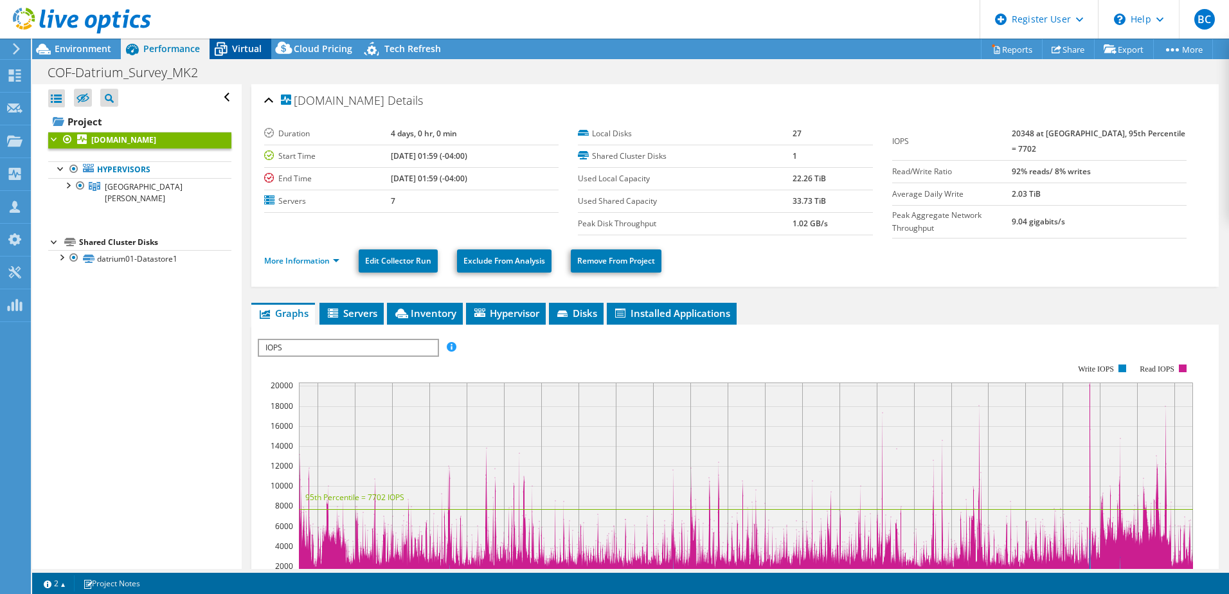
click at [221, 52] on icon at bounding box center [221, 49] width 23 height 23
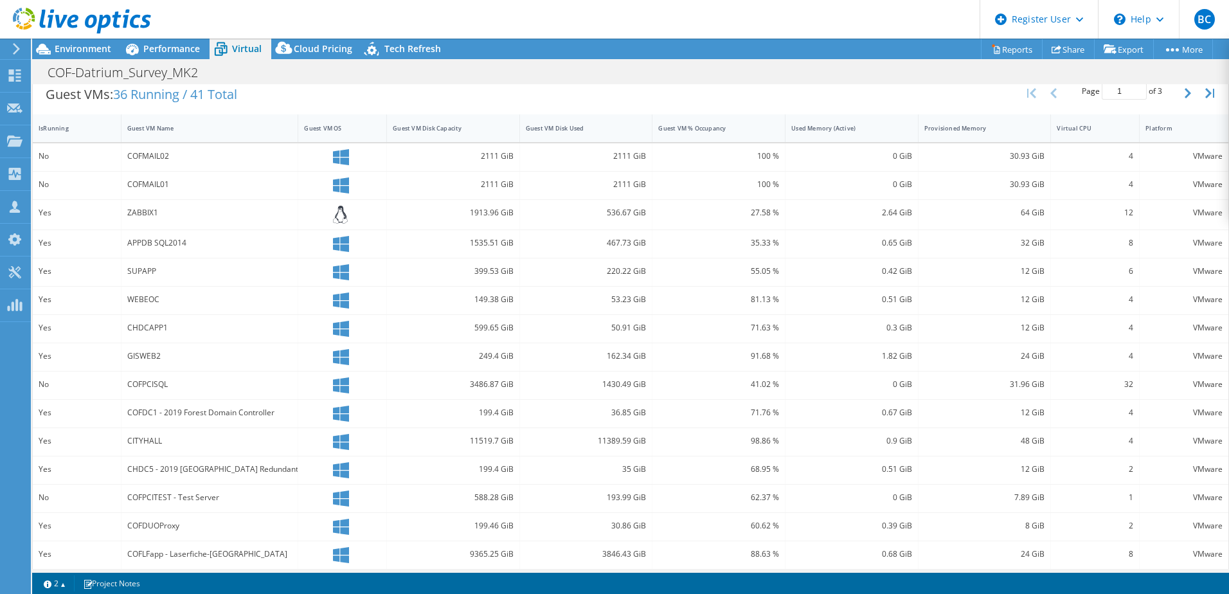
scroll to position [270, 0]
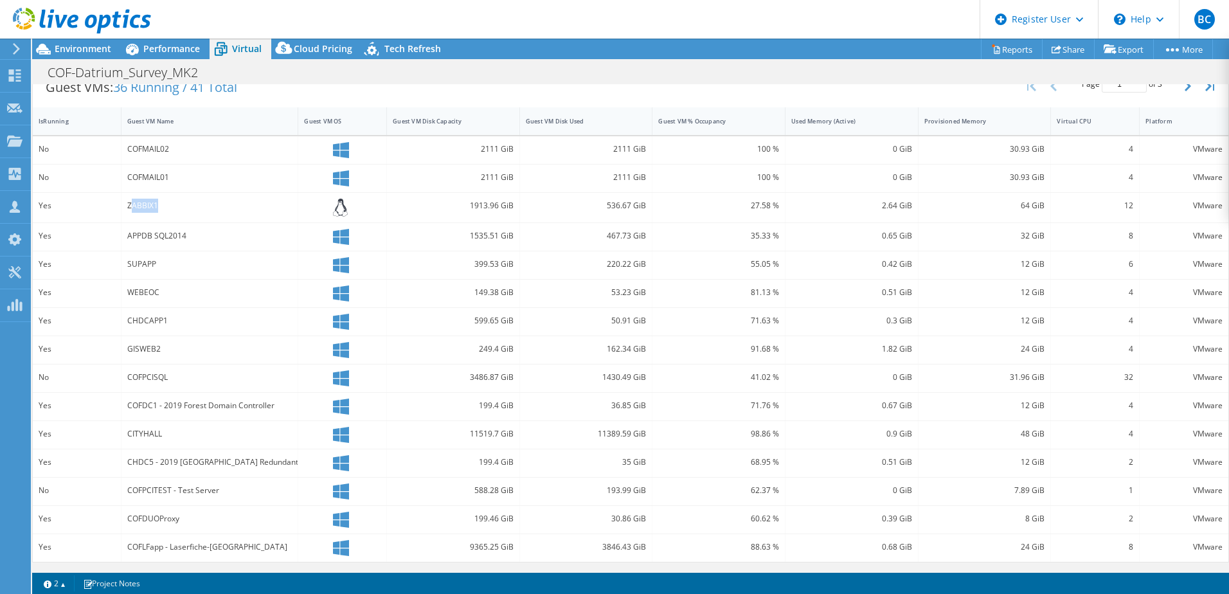
drag, startPoint x: 129, startPoint y: 209, endPoint x: 183, endPoint y: 210, distance: 53.4
click at [183, 210] on div "ZABBIX1" at bounding box center [209, 206] width 165 height 14
